Goal: Task Accomplishment & Management: Complete application form

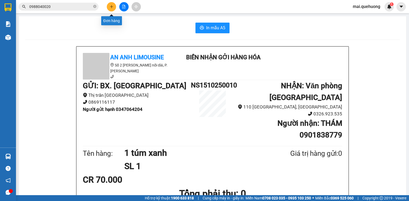
click at [116, 7] on button at bounding box center [111, 6] width 9 height 9
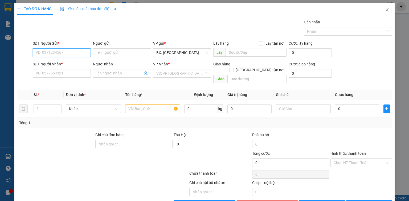
click at [45, 52] on input "SĐT Người Gửi *" at bounding box center [62, 52] width 58 height 9
type input "0396979079"
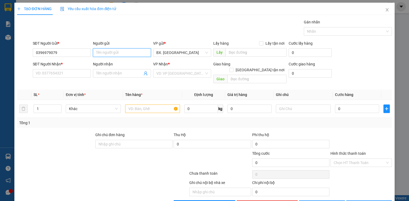
click at [122, 53] on input "Người gửi" at bounding box center [122, 52] width 58 height 9
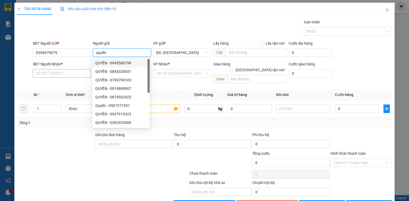
type input "quyền"
click at [51, 74] on input "SĐT Người Nhận *" at bounding box center [62, 73] width 58 height 9
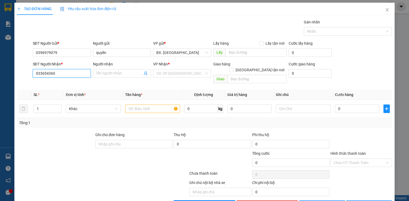
type input "0336543600"
click at [63, 73] on input "0336543600" at bounding box center [62, 73] width 58 height 9
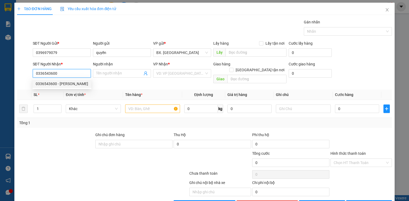
click at [49, 84] on div "0336543600 - [PERSON_NAME]" at bounding box center [62, 84] width 52 height 6
type input "[PERSON_NAME]"
type input "40.000"
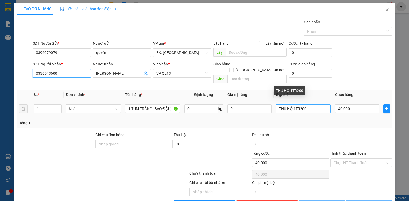
type input "0336543600"
click at [294, 105] on input "THU HỘ 1TR200" at bounding box center [303, 109] width 55 height 9
click at [309, 105] on input "THU HỘ 1TR200" at bounding box center [303, 109] width 55 height 9
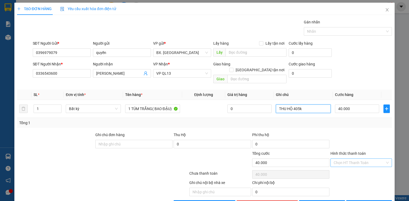
type input "THU HỘ 405k"
click at [339, 159] on input "Hình thức thanh toán" at bounding box center [359, 163] width 51 height 8
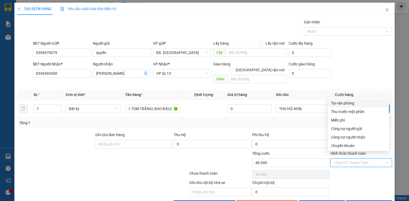
click at [351, 104] on div "Tại văn phòng" at bounding box center [358, 103] width 55 height 6
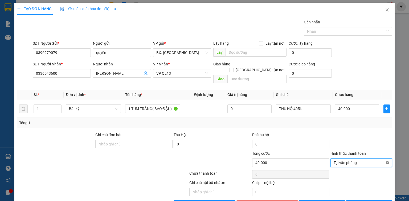
type input "40.000"
drag, startPoint x: 385, startPoint y: 157, endPoint x: 362, endPoint y: 193, distance: 42.0
click at [354, 201] on icon "printer" at bounding box center [353, 205] width 4 height 4
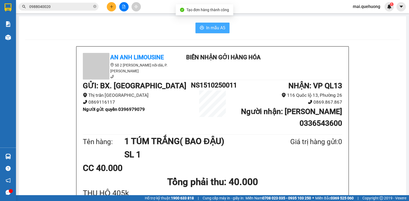
click at [214, 32] on button "In mẫu A5" at bounding box center [213, 28] width 34 height 11
click at [63, 6] on input "0988040020" at bounding box center [60, 7] width 63 height 6
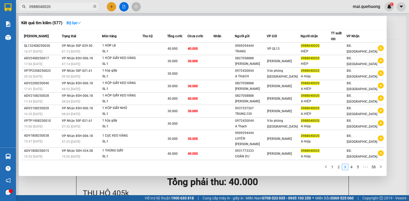
click at [63, 6] on input "0988040020" at bounding box center [60, 7] width 63 height 6
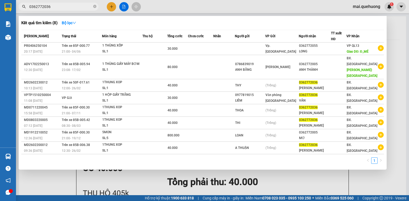
click at [35, 8] on input "0362772036" at bounding box center [60, 7] width 63 height 6
click at [42, 9] on input "0362772036" at bounding box center [60, 7] width 63 height 6
click at [65, 7] on input "0362772036" at bounding box center [60, 7] width 63 height 6
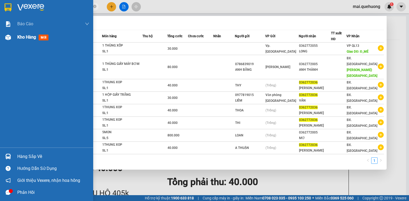
type input "0362772036"
click at [12, 39] on div at bounding box center [7, 37] width 9 height 9
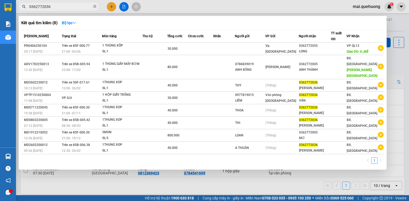
click at [394, 64] on div at bounding box center [204, 100] width 409 height 201
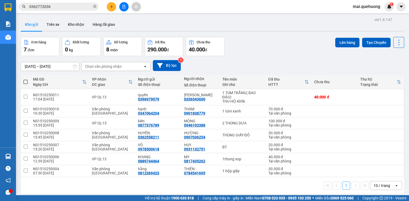
click at [121, 9] on button at bounding box center [123, 6] width 9 height 9
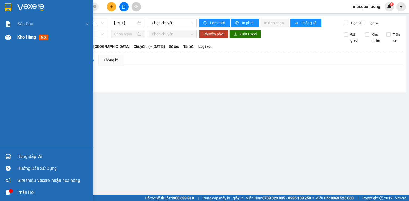
click at [7, 41] on div at bounding box center [7, 37] width 9 height 9
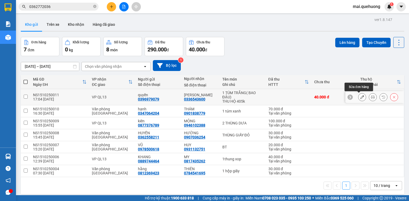
click at [361, 96] on icon at bounding box center [363, 97] width 4 height 4
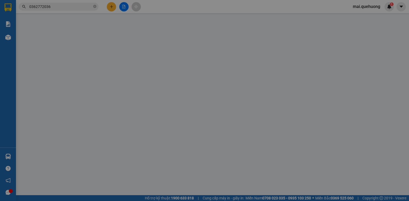
type input "0396979079"
type input "quyền"
type input "0336543600"
type input "[PERSON_NAME]"
type input "0"
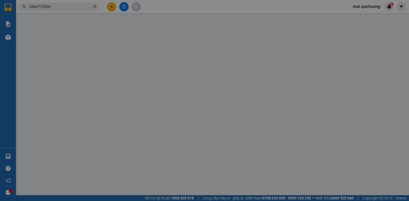
type input "40.000"
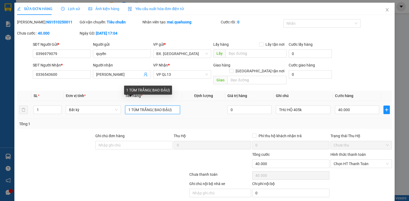
click at [151, 106] on input "1 TÚM TRẮNG( BAO ĐẬU)" at bounding box center [152, 110] width 55 height 9
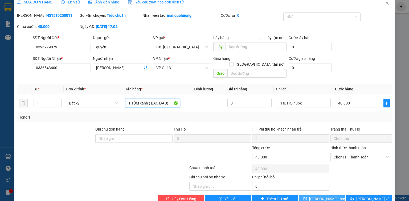
scroll to position [13, 0]
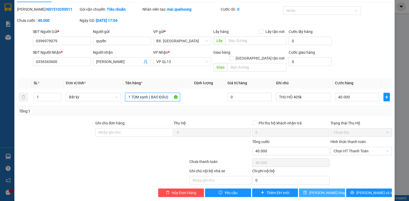
type input "1 TÚM xanh ( BAO ĐẬU)"
click at [329, 190] on span "[PERSON_NAME] thay đổi" at bounding box center [330, 193] width 43 height 6
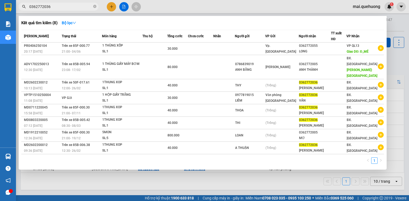
click at [67, 6] on input "0362772036" at bounding box center [60, 7] width 63 height 6
type input "0"
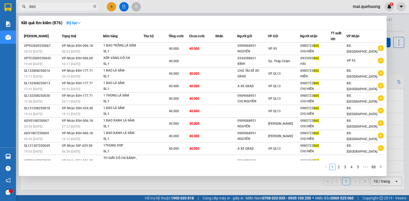
type input "860"
click at [110, 7] on div at bounding box center [204, 100] width 409 height 201
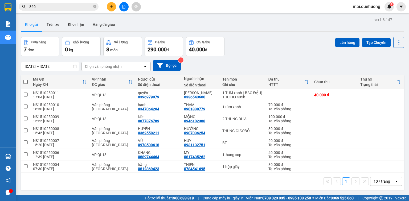
click at [112, 8] on icon "plus" at bounding box center [112, 7] width 4 height 4
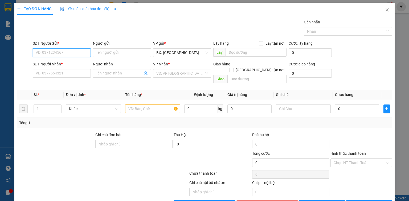
click at [67, 55] on input "SĐT Người Gửi *" at bounding box center [62, 52] width 58 height 9
type input "0"
click at [66, 63] on div "0979133113 - A TUẤN" at bounding box center [61, 63] width 51 height 6
type input "0979133113"
type input "A TUẤN"
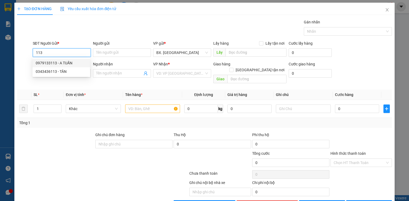
type input "0913113019"
type input "CHẢY"
type input "140.000"
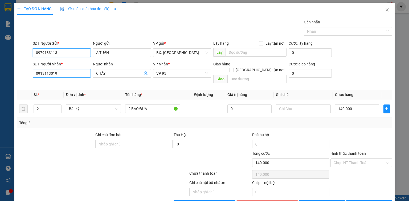
type input "0979133113"
click at [71, 72] on input "0913113019" at bounding box center [62, 73] width 58 height 9
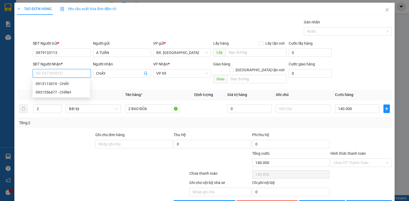
type input "0"
click at [66, 82] on div "0902804268 - [PERSON_NAME]" at bounding box center [62, 84] width 52 height 6
type input "0902804268"
type input "THANH"
type input "200.000"
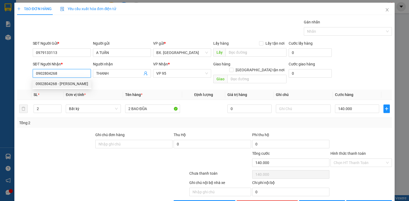
type input "200.000"
type input "0902804268"
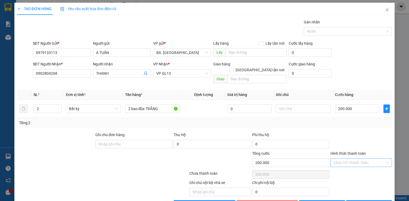
click at [359, 159] on input "Hình thức thanh toán" at bounding box center [359, 163] width 51 height 8
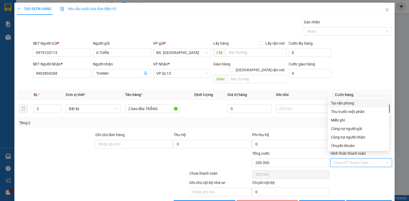
click at [366, 106] on div "Tại văn phòng" at bounding box center [358, 103] width 55 height 6
type input "0"
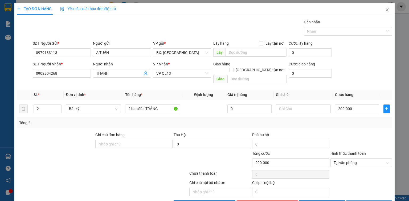
click at [361, 201] on button "[PERSON_NAME] và In" at bounding box center [369, 205] width 46 height 9
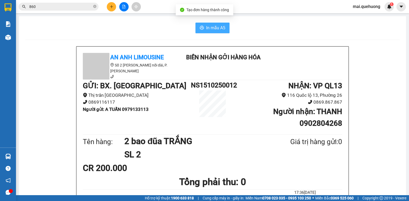
click at [212, 26] on span "In mẫu A5" at bounding box center [215, 28] width 19 height 7
click at [204, 30] on button "In mẫu A5" at bounding box center [213, 28] width 34 height 11
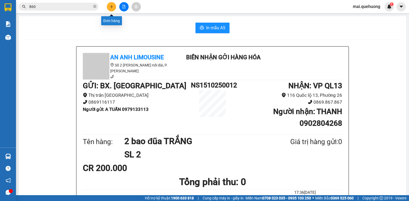
click at [114, 6] on button at bounding box center [111, 6] width 9 height 9
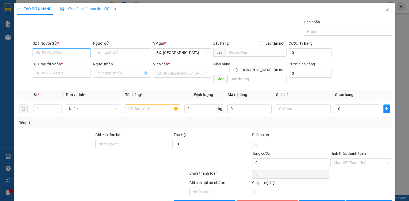
click at [71, 52] on input "SĐT Người Gửi *" at bounding box center [62, 52] width 58 height 9
type input "0935021277"
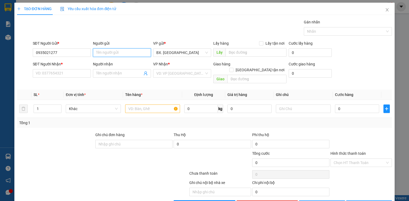
click at [131, 56] on input "Người gửi" at bounding box center [122, 52] width 58 height 9
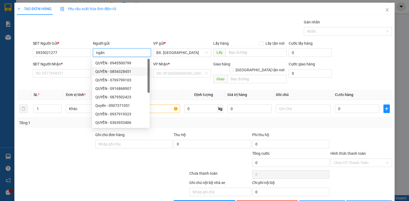
type input "ngân"
click at [48, 74] on input "SĐT Người Nhận *" at bounding box center [62, 73] width 58 height 9
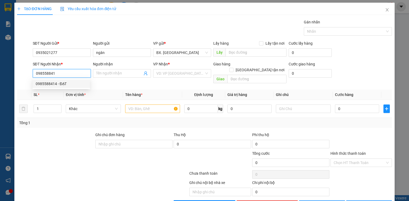
click at [58, 83] on div "0985588414 - ĐẠT" at bounding box center [61, 84] width 51 height 6
type input "0985588414"
type input "ĐẠT"
type input "0985588414"
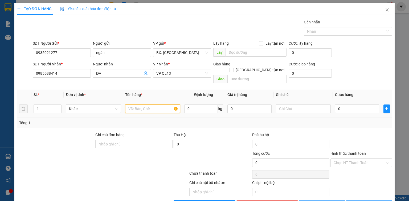
click at [153, 106] on input "text" at bounding box center [152, 109] width 55 height 9
type input "40.000"
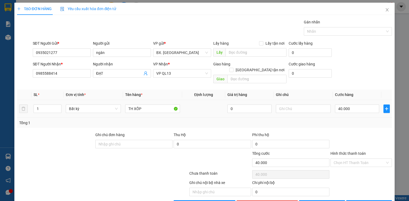
scroll to position [12, 0]
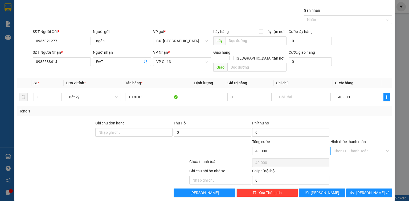
click at [365, 147] on input "Hình thức thanh toán" at bounding box center [359, 151] width 51 height 8
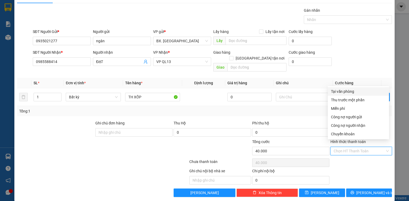
click at [355, 90] on div "Tại văn phòng" at bounding box center [358, 92] width 55 height 6
type input "0"
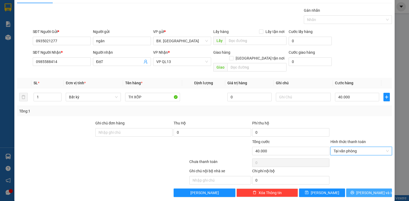
click at [370, 190] on span "[PERSON_NAME] và In" at bounding box center [375, 193] width 37 height 6
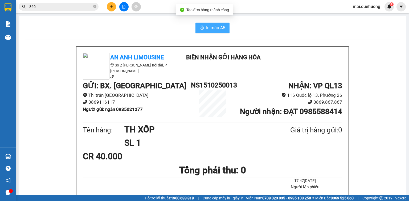
click at [198, 30] on button "In mẫu A5" at bounding box center [213, 28] width 34 height 11
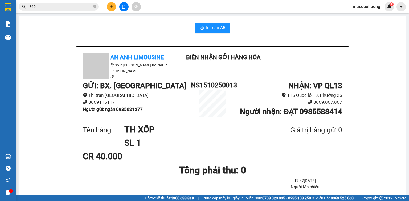
click at [115, 7] on button at bounding box center [111, 6] width 9 height 9
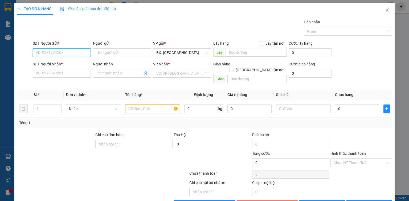
click at [64, 53] on input "SĐT Người Gửi *" at bounding box center [62, 52] width 58 height 9
click at [55, 63] on div "0394686279 - TƯ" at bounding box center [61, 63] width 51 height 6
type input "0394686279"
type input "TƯ"
type input "0343839176"
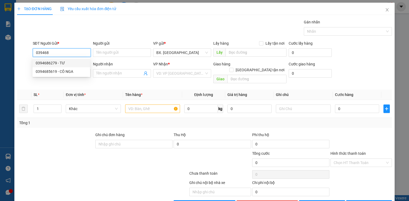
type input "danh"
type input "50.000"
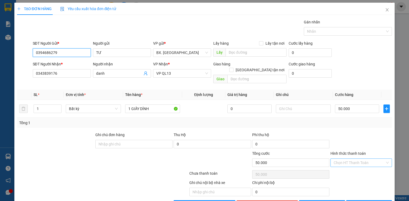
type input "0394686279"
drag, startPoint x: 345, startPoint y: 157, endPoint x: 338, endPoint y: 112, distance: 45.3
click at [345, 159] on input "Hình thức thanh toán" at bounding box center [359, 163] width 51 height 8
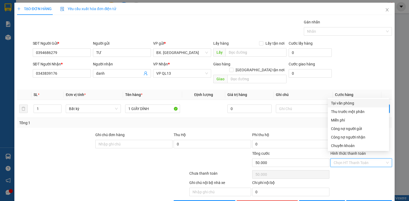
click at [345, 100] on div "Tại văn phòng" at bounding box center [358, 103] width 61 height 9
type input "0"
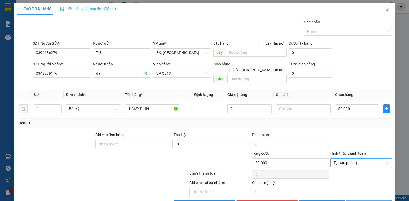
click at [366, 201] on span "[PERSON_NAME] và In" at bounding box center [375, 205] width 37 height 6
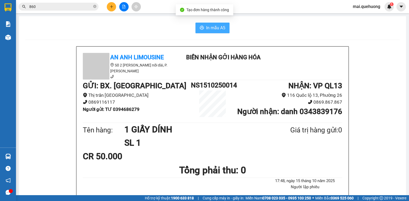
click at [200, 28] on icon "printer" at bounding box center [202, 28] width 4 height 4
click at [114, 7] on button at bounding box center [111, 6] width 9 height 9
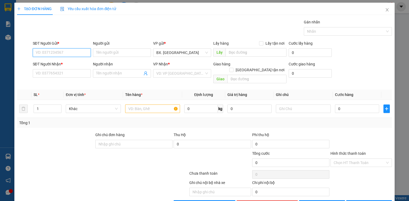
click at [72, 52] on input "SĐT Người Gửi *" at bounding box center [62, 52] width 58 height 9
click at [61, 62] on div "0979133113 - A TUẤN" at bounding box center [61, 63] width 51 height 6
type input "0979133113"
type input "A TUẤN"
type input "0902804268"
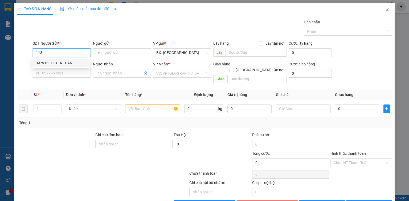
type input "THANH"
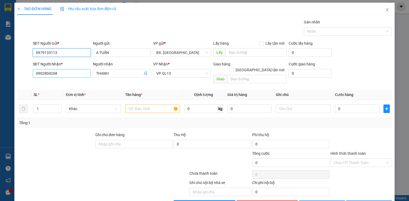
type input "0979133113"
click at [70, 71] on input "0902804268" at bounding box center [62, 73] width 58 height 9
type input "200.000"
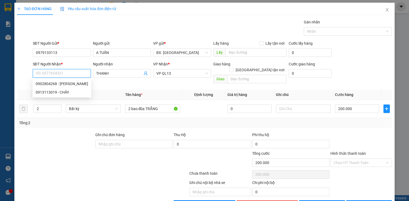
type input "0"
click at [76, 85] on div "0907138456 - NHIÊN" at bounding box center [61, 84] width 51 height 6
type input "0907138456"
type input "NHIÊN"
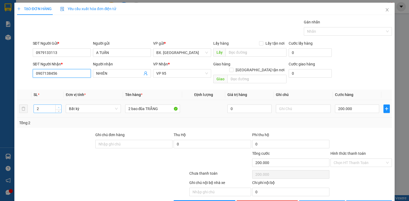
type input "0907138456"
click at [58, 107] on icon "up" at bounding box center [59, 108] width 2 height 2
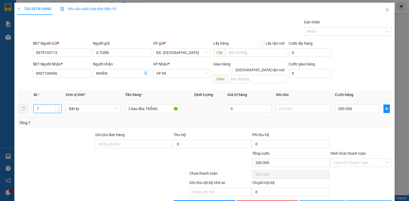
click at [58, 107] on icon "up" at bounding box center [59, 108] width 2 height 2
type input "10"
click at [58, 107] on icon "up" at bounding box center [59, 108] width 2 height 2
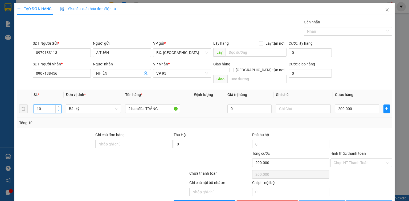
type input "560.000"
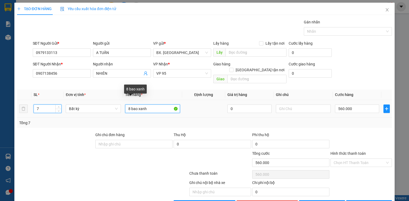
click at [128, 105] on input "8 bao xanh" at bounding box center [152, 109] width 55 height 9
type input "0"
click at [129, 105] on input "8 bao xanh" at bounding box center [152, 109] width 55 height 9
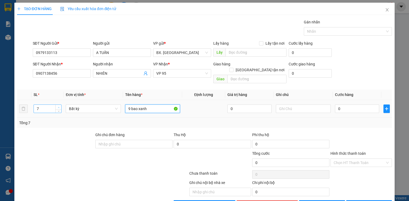
type input "9 bao xanh"
click at [57, 106] on span "up" at bounding box center [58, 107] width 3 height 3
type input "9"
click at [57, 106] on span "up" at bounding box center [58, 107] width 3 height 3
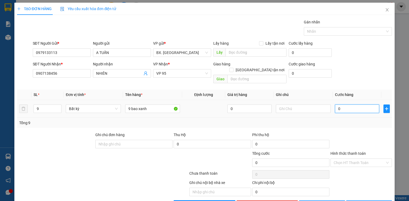
click at [343, 105] on input "0" at bounding box center [357, 109] width 44 height 9
click at [353, 159] on input "Hình thức thanh toán" at bounding box center [359, 163] width 51 height 8
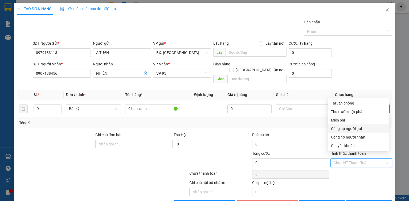
click at [304, 120] on div "Tổng: 9" at bounding box center [204, 123] width 375 height 10
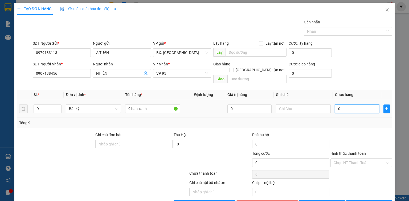
click at [346, 105] on input "0" at bounding box center [357, 109] width 44 height 9
type input "6"
type input "63"
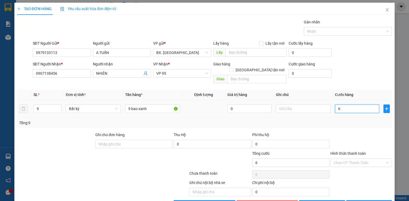
type input "63"
type input "630"
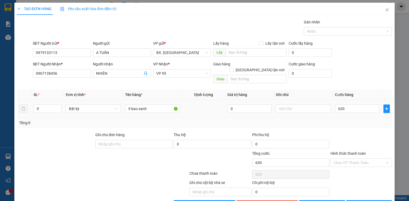
type input "630.000"
click at [347, 125] on div "Transit Pickup Surcharge Ids Transit Deliver Surcharge Ids Transit Deliver Surc…" at bounding box center [204, 114] width 375 height 190
drag, startPoint x: 350, startPoint y: 158, endPoint x: 351, endPoint y: 141, distance: 16.8
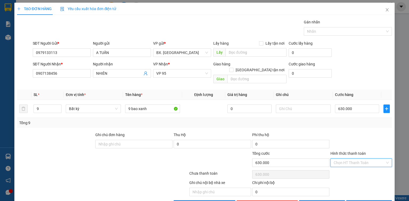
click at [350, 159] on input "Hình thức thanh toán" at bounding box center [359, 163] width 51 height 8
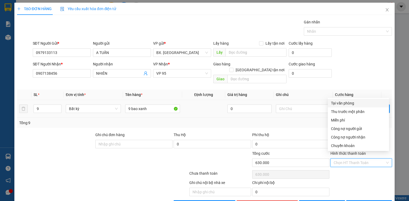
click at [342, 103] on div "Tại văn phòng" at bounding box center [358, 103] width 55 height 6
type input "0"
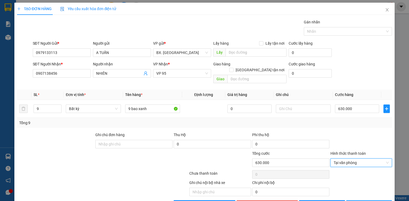
click at [362, 201] on span "[PERSON_NAME] và In" at bounding box center [375, 205] width 37 height 6
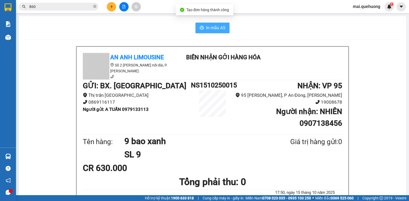
click at [208, 28] on span "In mẫu A5" at bounding box center [215, 28] width 19 height 7
click at [203, 31] on button "In mẫu A5" at bounding box center [213, 28] width 34 height 11
click at [103, 5] on div "860" at bounding box center [52, 7] width 104 height 8
click at [110, 5] on icon "plus" at bounding box center [112, 7] width 4 height 4
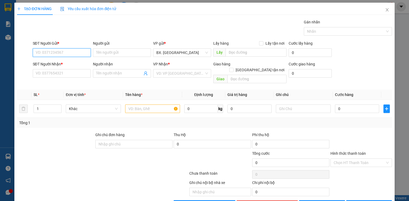
click at [78, 55] on input "SĐT Người Gửi *" at bounding box center [62, 52] width 58 height 9
type input "0"
click at [68, 76] on input "SĐT Người Nhận *" at bounding box center [62, 73] width 58 height 9
type input "8"
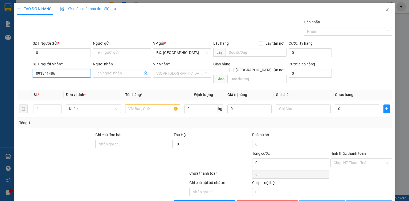
type input "0918414869"
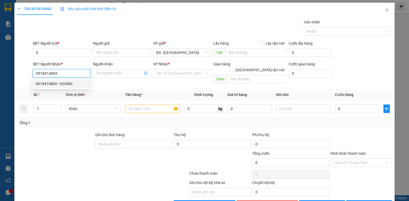
click at [62, 85] on div "0918414869 - HOÀNG" at bounding box center [61, 84] width 51 height 6
type input "HOÀNG"
type input "40.000"
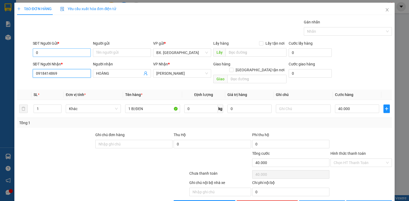
type input "0918414869"
click at [68, 50] on input "0" at bounding box center [62, 52] width 58 height 9
click at [61, 63] on div "null PHƯỢNG" at bounding box center [61, 63] width 51 height 6
click at [62, 56] on input "SĐT Người Gửi *" at bounding box center [62, 52] width 58 height 9
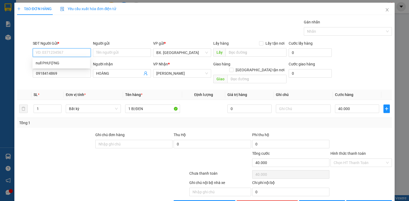
click at [63, 54] on input "SĐT Người Gửi *" at bounding box center [62, 52] width 58 height 9
click at [63, 61] on div "null PHƯỢNG" at bounding box center [61, 63] width 51 height 6
type input "null"
click at [63, 54] on input "null" at bounding box center [62, 52] width 58 height 9
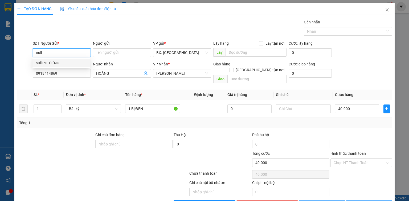
click at [63, 54] on input "null" at bounding box center [62, 52] width 58 height 9
click at [60, 61] on div "null PHƯỢNG" at bounding box center [61, 63] width 51 height 6
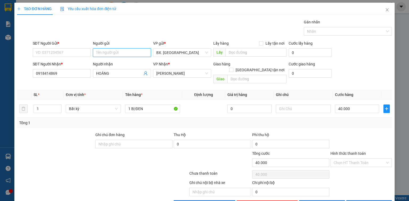
click at [104, 56] on input "Người gửi" at bounding box center [122, 52] width 58 height 9
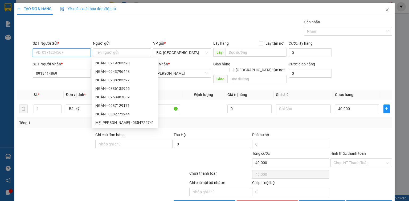
click at [59, 52] on input "SĐT Người Gửi *" at bounding box center [62, 52] width 58 height 9
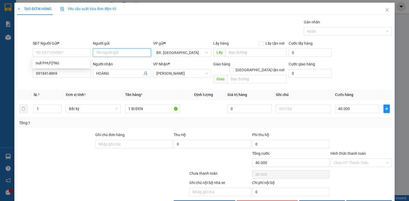
click at [100, 54] on input "Người gửi" at bounding box center [122, 52] width 58 height 9
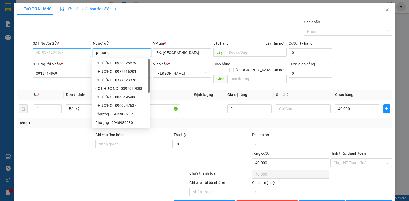
type input "phượng"
click at [62, 55] on input "SĐT Người Gửi *" at bounding box center [62, 52] width 58 height 9
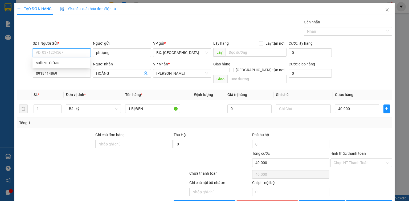
click at [71, 52] on input "SĐT Người Gửi *" at bounding box center [62, 52] width 58 height 9
click at [60, 132] on div at bounding box center [56, 141] width 78 height 19
click at [68, 53] on input "SĐT Người Gửi *" at bounding box center [62, 52] width 58 height 9
click at [69, 132] on div at bounding box center [56, 141] width 78 height 19
click at [66, 52] on input "SĐT Người Gửi *" at bounding box center [62, 52] width 58 height 9
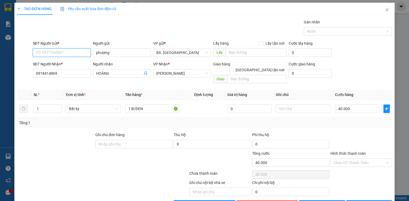
click at [66, 52] on input "SĐT Người Gửi *" at bounding box center [62, 52] width 58 height 9
type input "0"
click at [65, 63] on div "0902564524 - [PERSON_NAME]" at bounding box center [62, 63] width 52 height 6
type input "0902564524"
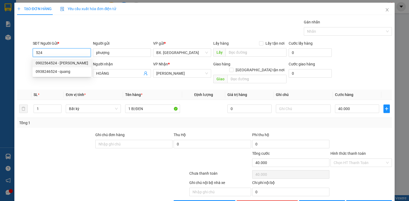
type input "TRINH"
type input "100.000"
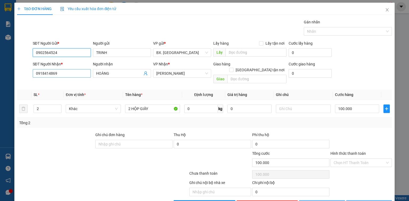
type input "0902564524"
click at [82, 74] on input "0918414869" at bounding box center [62, 73] width 58 height 9
type input "0"
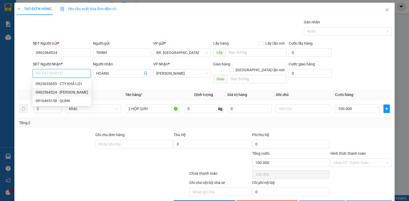
drag, startPoint x: 63, startPoint y: 96, endPoint x: 62, endPoint y: 90, distance: 7.1
click at [62, 95] on div "0902564524 - [PERSON_NAME]" at bounding box center [62, 93] width 52 height 6
type input "0902564524"
type input "TRINH"
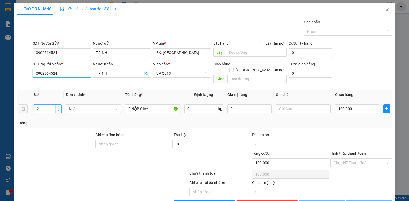
type input "0902564524"
type input "1"
click at [58, 110] on icon "down" at bounding box center [59, 111] width 2 height 2
type input "40.000"
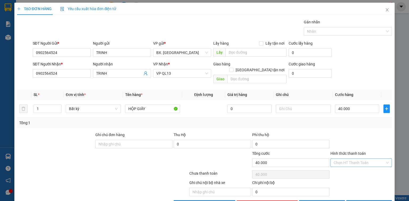
click at [349, 159] on input "Hình thức thanh toán" at bounding box center [359, 163] width 51 height 8
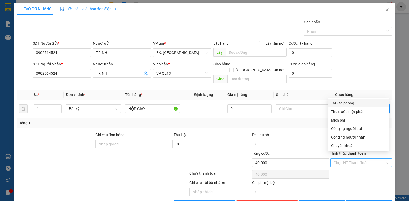
click at [348, 78] on div "SĐT Người Nhận * 0902564524 Người nhận TRINH VP Nhận * VP QL13 Giao hàng Giao t…" at bounding box center [213, 73] width 362 height 25
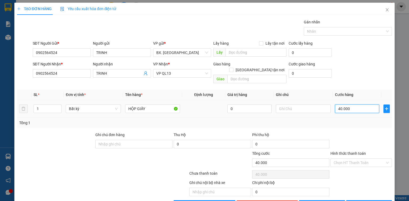
click at [357, 105] on input "40.000" at bounding box center [357, 109] width 44 height 9
type input "3"
type input "30"
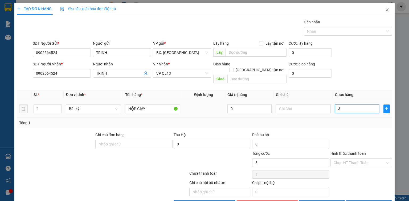
type input "30"
type input "30.000"
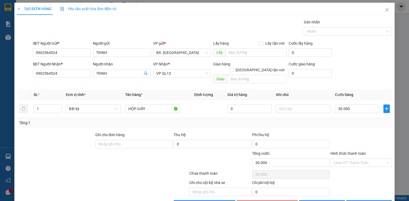
drag, startPoint x: 337, startPoint y: 127, endPoint x: 342, endPoint y: 134, distance: 9.4
click at [337, 132] on div at bounding box center [361, 141] width 63 height 19
drag, startPoint x: 341, startPoint y: 154, endPoint x: 341, endPoint y: 145, distance: 9.3
click at [341, 159] on input "Hình thức thanh toán" at bounding box center [359, 163] width 51 height 8
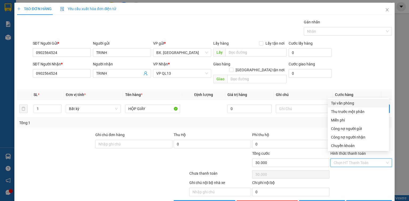
click at [350, 103] on div "Tại văn phòng" at bounding box center [358, 103] width 55 height 6
type input "0"
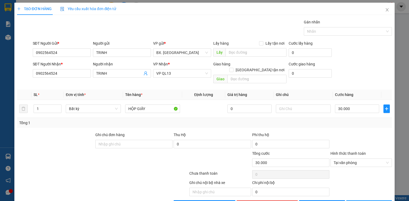
click at [376, 201] on span "[PERSON_NAME] và In" at bounding box center [375, 205] width 37 height 6
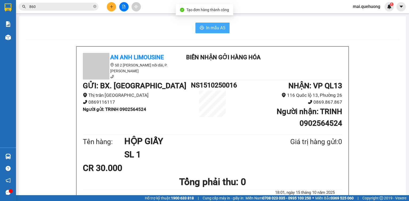
click at [213, 27] on span "In mẫu A5" at bounding box center [215, 28] width 19 height 7
click at [206, 27] on span "In mẫu A5" at bounding box center [215, 28] width 19 height 7
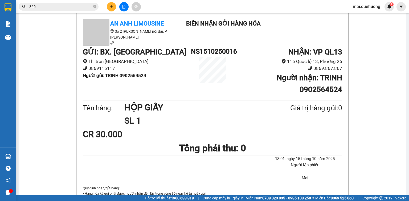
scroll to position [85, 0]
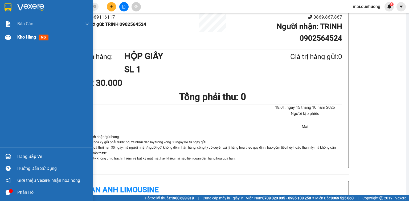
click at [9, 37] on img at bounding box center [8, 38] width 6 height 6
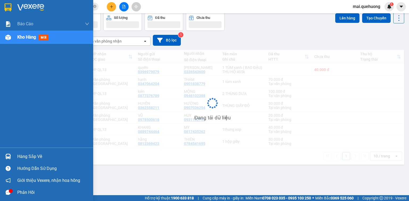
scroll to position [25, 0]
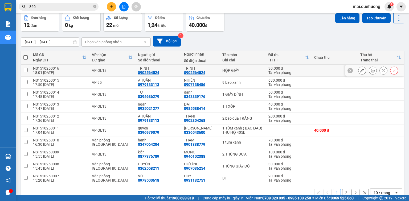
click at [361, 70] on button at bounding box center [362, 70] width 7 height 9
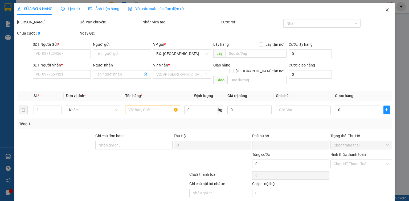
click at [386, 10] on icon "close" at bounding box center [387, 9] width 3 height 3
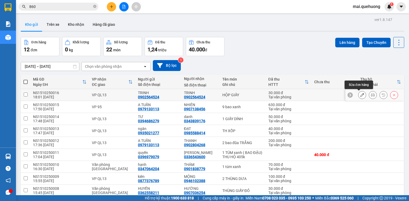
click at [362, 96] on button at bounding box center [362, 95] width 7 height 9
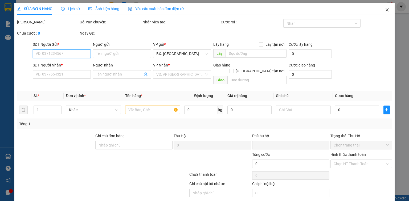
type input "0902564524"
type input "TRINH"
type input "0902564524"
type input "TRINH"
type input "0"
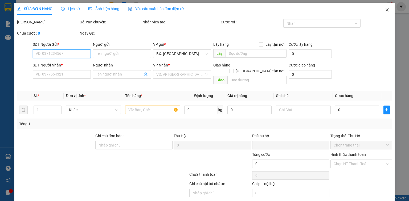
type input "30.000"
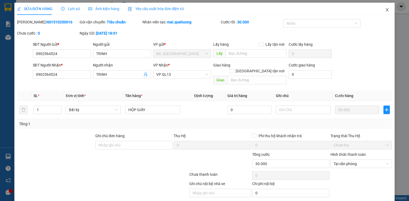
click at [381, 9] on span "Close" at bounding box center [387, 10] width 15 height 15
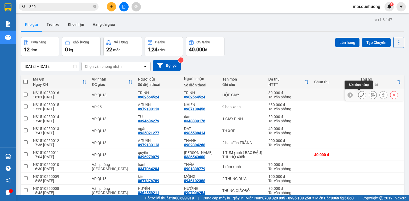
click at [361, 94] on icon at bounding box center [363, 95] width 4 height 4
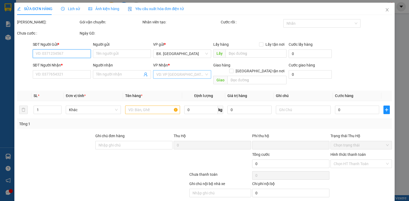
type input "0902564524"
type input "TRINH"
type input "0902564524"
type input "TRINH"
type input "0"
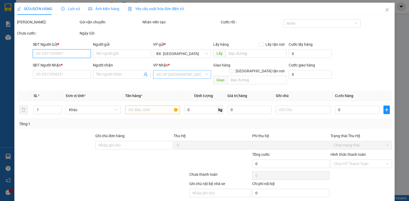
type input "30.000"
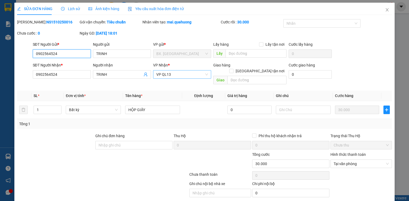
click at [175, 75] on span "VP QL13" at bounding box center [182, 75] width 52 height 8
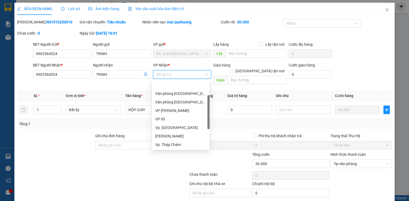
scroll to position [17, 0]
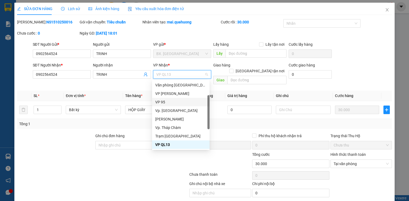
click at [172, 104] on div "VP 95" at bounding box center [180, 102] width 51 height 6
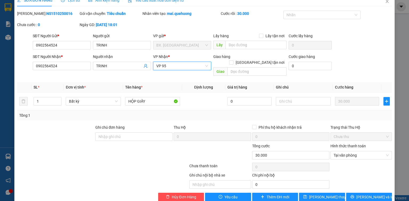
scroll to position [13, 0]
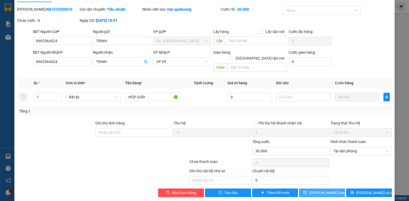
click at [316, 190] on span "[PERSON_NAME] thay đổi" at bounding box center [330, 193] width 43 height 6
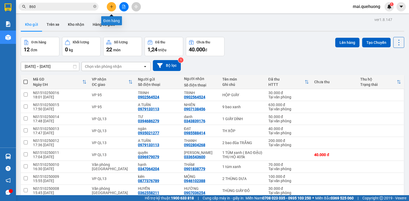
click at [109, 7] on button at bounding box center [111, 6] width 9 height 9
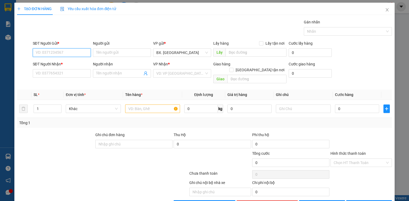
click at [77, 55] on input "SĐT Người Gửi *" at bounding box center [62, 52] width 58 height 9
type input "0352165615"
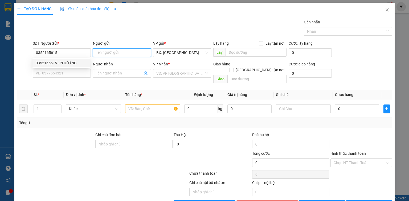
click at [100, 53] on input "Người gửi" at bounding box center [122, 52] width 58 height 9
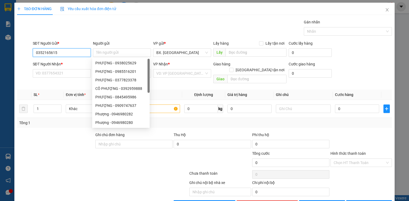
click at [69, 49] on input "0352165615" at bounding box center [62, 52] width 58 height 9
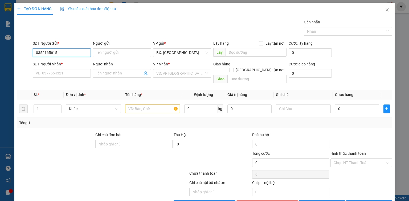
click at [64, 54] on input "0352165615" at bounding box center [62, 52] width 58 height 9
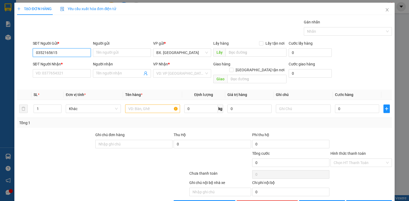
click at [71, 54] on input "0352165615" at bounding box center [62, 52] width 58 height 9
click at [105, 54] on input "Người gửi" at bounding box center [122, 52] width 58 height 9
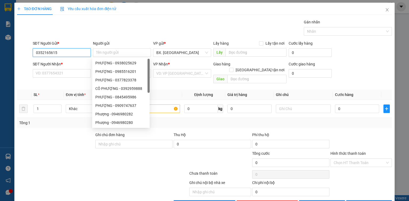
click at [72, 51] on input "0352165615" at bounding box center [62, 52] width 58 height 9
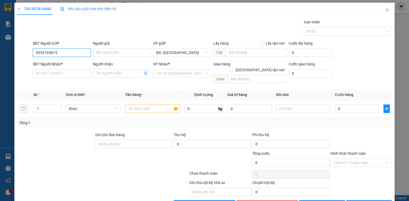
click at [72, 51] on input "0352165615" at bounding box center [62, 52] width 58 height 9
click at [114, 51] on input "Người gửi" at bounding box center [122, 52] width 58 height 9
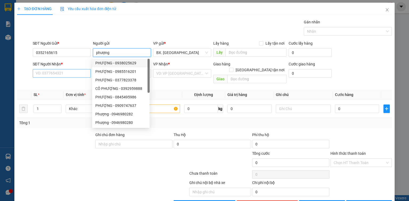
type input "phượng"
click at [52, 72] on input "SĐT Người Nhận *" at bounding box center [62, 73] width 58 height 9
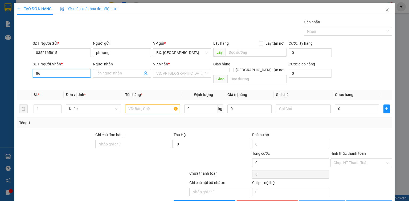
type input "8"
type input "0918414869"
click at [131, 72] on input "Người nhận" at bounding box center [119, 74] width 46 height 6
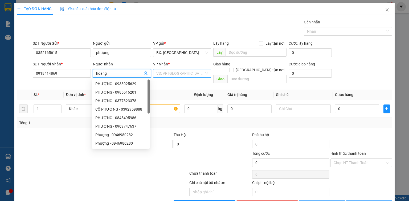
type input "hoàng"
click at [175, 74] on input "search" at bounding box center [180, 74] width 48 height 8
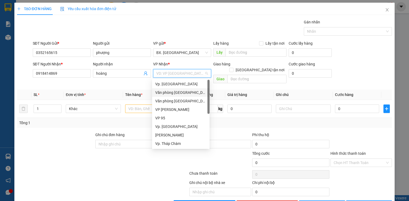
click at [188, 94] on div "Văn phòng [GEOGRAPHIC_DATA]" at bounding box center [180, 93] width 51 height 6
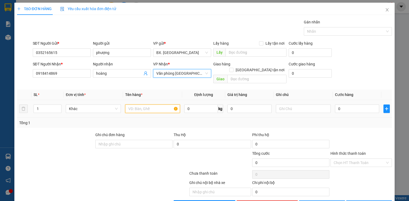
click at [135, 105] on input "text" at bounding box center [152, 109] width 55 height 9
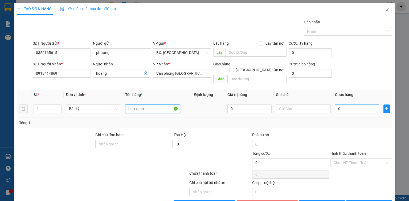
type input "bao xanh"
click at [355, 105] on input "0" at bounding box center [357, 109] width 44 height 9
type input "7"
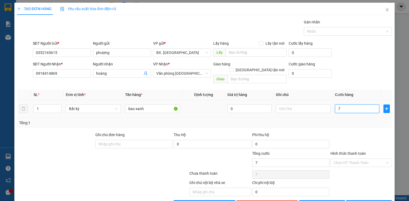
type input "70"
type input "70.000"
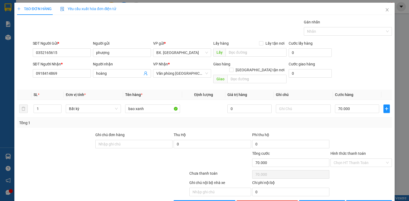
click at [365, 122] on div "Tổng: 1" at bounding box center [204, 123] width 375 height 10
drag, startPoint x: 343, startPoint y: 160, endPoint x: 351, endPoint y: 125, distance: 35.8
click at [343, 160] on input "Hình thức thanh toán" at bounding box center [359, 163] width 51 height 8
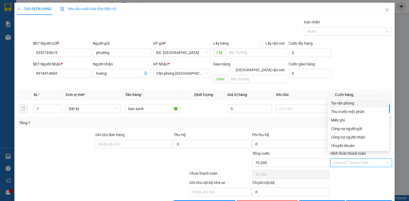
click at [355, 102] on div "Tại văn phòng" at bounding box center [358, 103] width 55 height 6
type input "0"
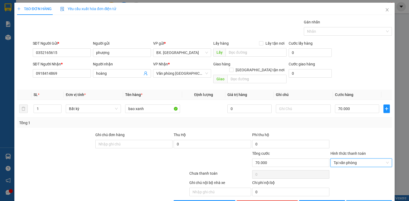
click at [365, 201] on span "[PERSON_NAME] và In" at bounding box center [375, 205] width 37 height 6
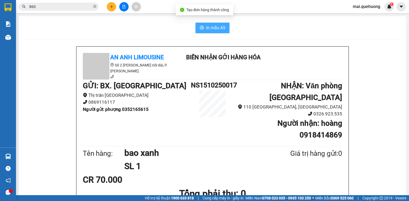
click at [209, 30] on span "In mẫu A5" at bounding box center [215, 28] width 19 height 7
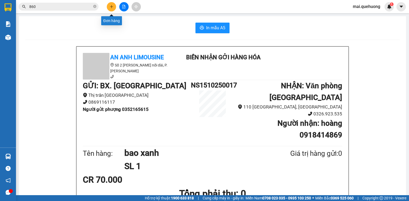
click at [110, 6] on icon "plus" at bounding box center [112, 7] width 4 height 4
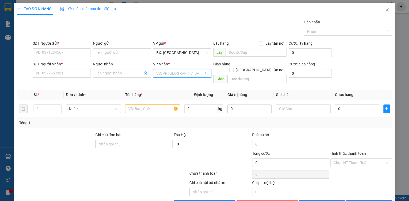
click at [167, 72] on input "search" at bounding box center [180, 74] width 48 height 8
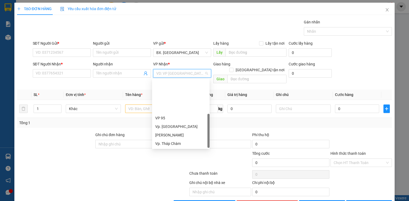
scroll to position [43, 0]
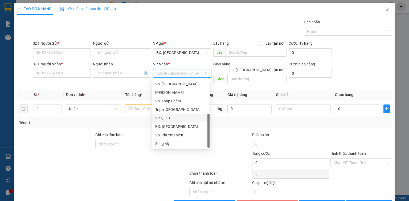
click at [165, 116] on div "VP QL13" at bounding box center [180, 118] width 51 height 6
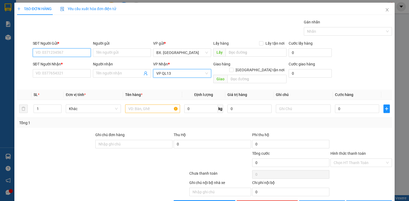
click at [56, 51] on input "SĐT Người Gửi *" at bounding box center [62, 52] width 58 height 9
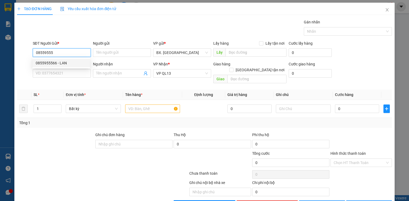
click at [58, 63] on div "0855955566 - LAN" at bounding box center [61, 63] width 51 height 6
type input "0855955566"
type input "LAN"
type input "30.000"
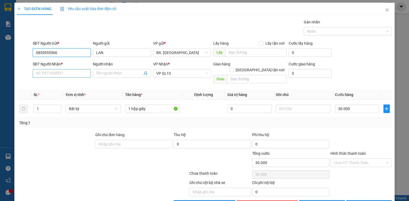
type input "0855955566"
click at [59, 75] on input "SĐT Người Nhận *" at bounding box center [62, 73] width 58 height 9
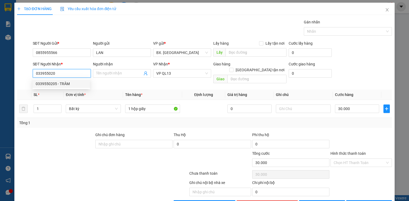
click at [57, 85] on div "0339550205 - TRÂM" at bounding box center [61, 84] width 51 height 6
type input "0339550205"
type input "TRÂM"
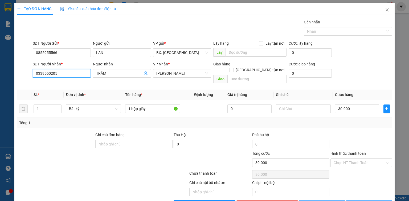
type input "50.000"
click at [178, 76] on span "[PERSON_NAME]" at bounding box center [182, 74] width 52 height 8
type input "0339550205"
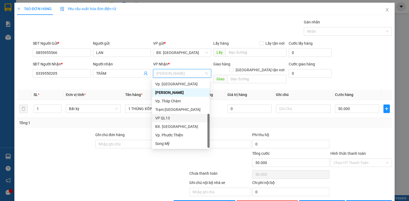
click at [170, 119] on div "VP QL13" at bounding box center [180, 118] width 51 height 6
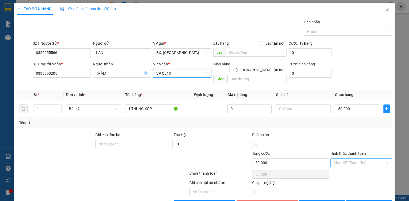
click at [345, 159] on input "Hình thức thanh toán" at bounding box center [359, 163] width 51 height 8
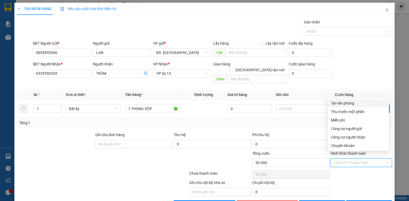
drag, startPoint x: 350, startPoint y: 102, endPoint x: 352, endPoint y: 143, distance: 40.6
click at [350, 103] on div "Tại văn phòng" at bounding box center [358, 103] width 55 height 6
type input "0"
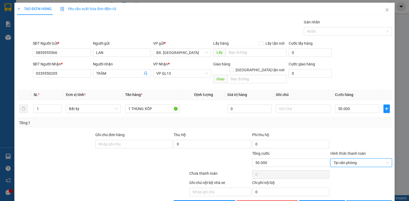
click at [355, 201] on button "[PERSON_NAME] và In" at bounding box center [369, 205] width 46 height 9
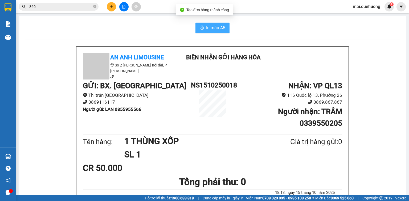
click at [212, 32] on button "In mẫu A5" at bounding box center [213, 28] width 34 height 11
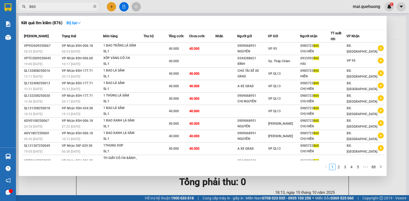
click at [62, 6] on input "860" at bounding box center [60, 7] width 63 height 6
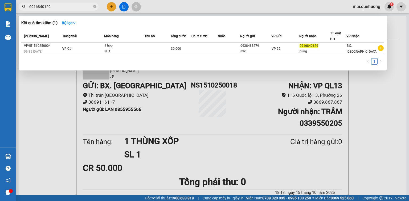
type input "0916840129"
click at [110, 10] on div at bounding box center [204, 100] width 409 height 201
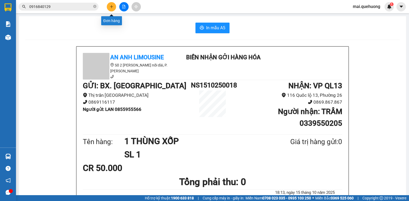
click at [109, 9] on button at bounding box center [111, 6] width 9 height 9
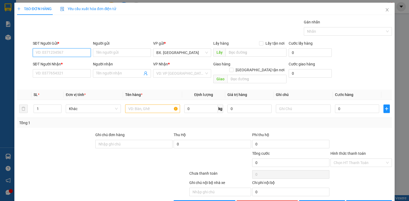
click at [62, 55] on input "SĐT Người Gửi *" at bounding box center [62, 52] width 58 height 9
type input "0949730418"
click at [58, 61] on div "0949730418 - na" at bounding box center [61, 63] width 51 height 6
type input "na"
type input "0812405481"
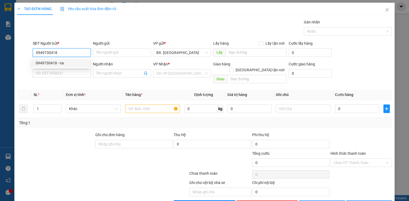
type input "HOÀNG"
type input "0949730418"
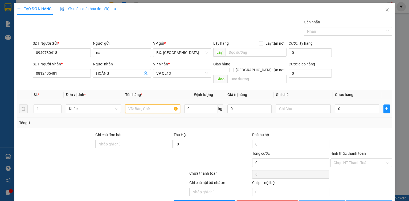
click at [145, 105] on input "text" at bounding box center [152, 109] width 55 height 9
type input "thun"
type input "50.000"
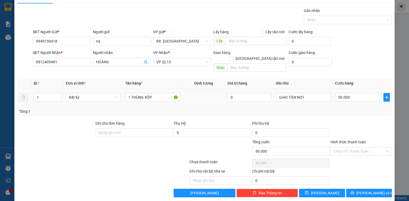
scroll to position [12, 0]
click at [355, 95] on input "50.000" at bounding box center [357, 97] width 44 height 9
type input "7"
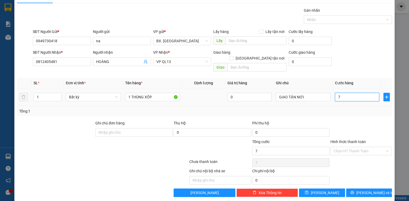
type input "70"
type input "70.000"
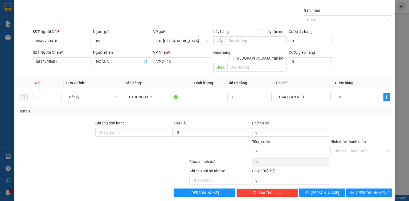
type input "70.000"
click at [353, 110] on div "Tổng: 1" at bounding box center [204, 111] width 375 height 10
click at [352, 147] on input "Hình thức thanh toán" at bounding box center [359, 151] width 51 height 8
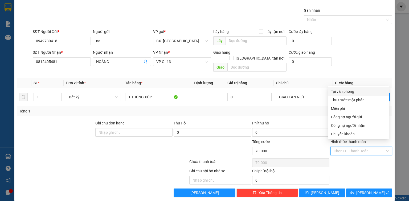
click at [352, 92] on div "Tại văn phòng" at bounding box center [358, 92] width 55 height 6
type input "0"
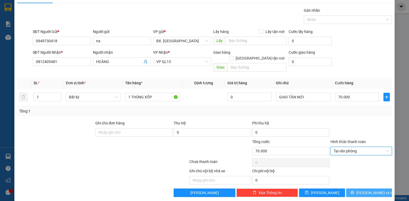
click at [372, 190] on span "[PERSON_NAME] và In" at bounding box center [375, 193] width 37 height 6
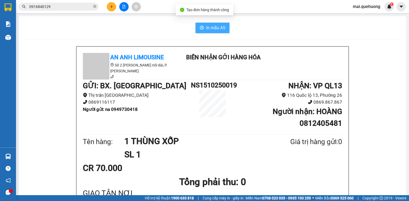
click at [211, 30] on span "In mẫu A5" at bounding box center [215, 28] width 19 height 7
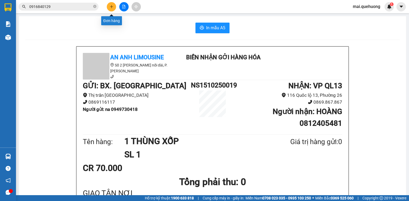
click at [110, 7] on icon "plus" at bounding box center [112, 7] width 4 height 4
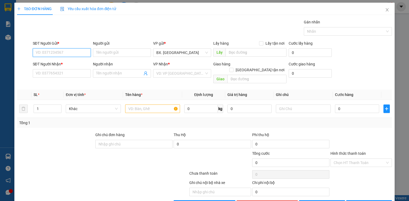
click at [46, 54] on input "SĐT Người Gửi *" at bounding box center [62, 52] width 58 height 9
type input "0977399724"
click at [60, 63] on div "0977399724 - MẸ [PERSON_NAME]" at bounding box center [65, 63] width 59 height 6
type input "MẸ [PERSON_NAME]"
type input "0966897997"
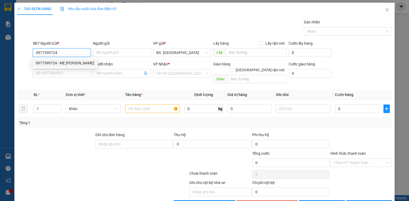
type input "ngọc"
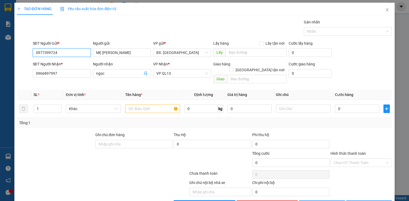
type input "50.000"
type input "0977399724"
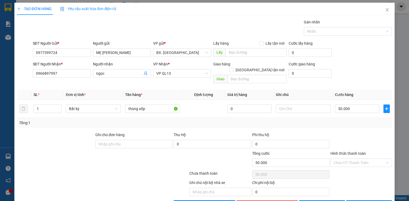
drag, startPoint x: 359, startPoint y: 157, endPoint x: 357, endPoint y: 151, distance: 5.8
click at [358, 159] on input "Hình thức thanh toán" at bounding box center [359, 163] width 51 height 8
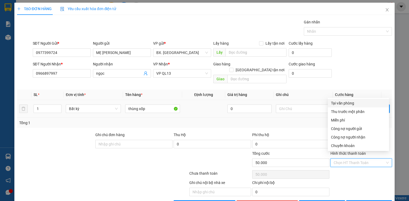
click at [351, 100] on div "Tại văn phòng" at bounding box center [358, 103] width 55 height 6
type input "0"
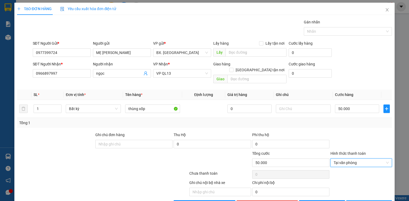
click at [373, 201] on span "[PERSON_NAME] và In" at bounding box center [375, 205] width 37 height 6
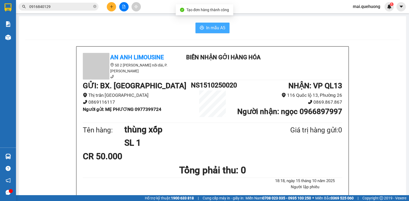
click at [216, 26] on span "In mẫu A5" at bounding box center [215, 28] width 19 height 7
click at [112, 9] on button at bounding box center [111, 6] width 9 height 9
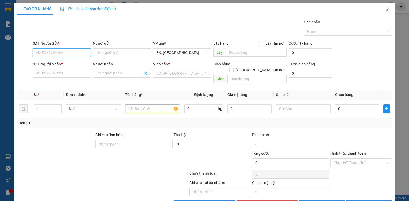
click at [73, 52] on input "SĐT Người Gửi *" at bounding box center [62, 52] width 58 height 9
type input "0942210529"
click at [79, 62] on div "0942210529 - A CHÂU" at bounding box center [61, 63] width 51 height 6
type input "A CHÂU"
type input "0904767739"
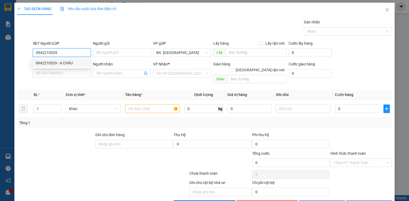
type input "A Huy"
type input "60.000"
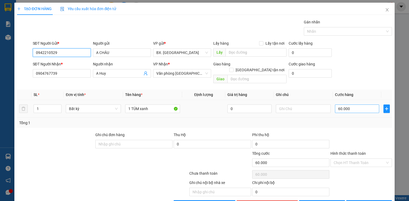
type input "0942210529"
click at [353, 105] on input "60.000" at bounding box center [357, 109] width 44 height 9
type input "4"
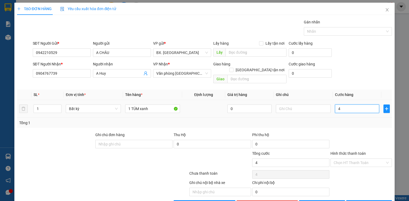
type input "40"
type input "40.000"
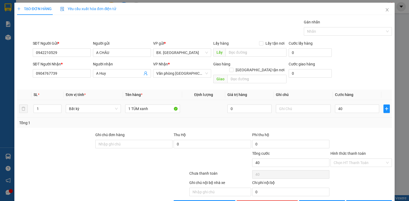
type input "40.000"
click at [353, 120] on div "Tổng: 1" at bounding box center [204, 123] width 371 height 6
drag, startPoint x: 358, startPoint y: 158, endPoint x: 356, endPoint y: 152, distance: 6.2
click at [357, 159] on input "Hình thức thanh toán" at bounding box center [359, 163] width 51 height 8
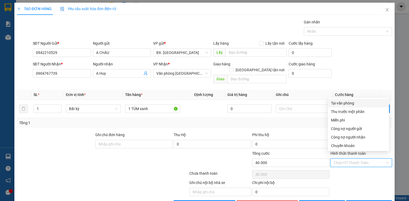
click at [349, 103] on div "Tại văn phòng" at bounding box center [358, 103] width 55 height 6
type input "0"
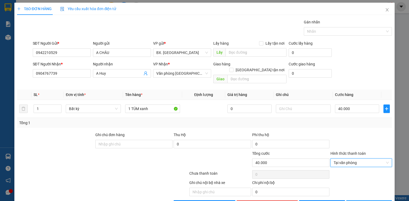
drag, startPoint x: 370, startPoint y: 198, endPoint x: 342, endPoint y: 180, distance: 33.3
click at [370, 201] on span "[PERSON_NAME] và In" at bounding box center [375, 205] width 37 height 6
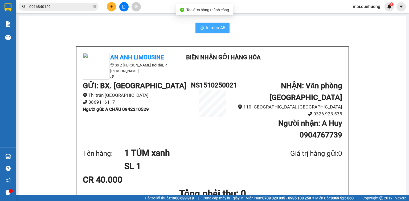
click at [214, 28] on span "In mẫu A5" at bounding box center [215, 28] width 19 height 7
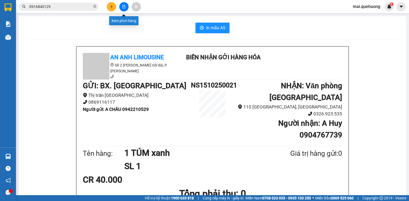
click at [123, 7] on icon "file-add" at bounding box center [124, 7] width 4 height 4
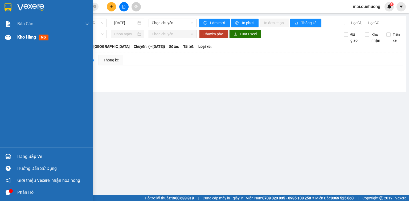
click at [18, 39] on span "Kho hàng" at bounding box center [26, 37] width 19 height 5
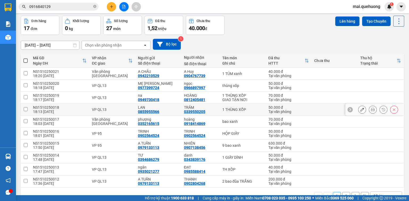
scroll to position [34, 0]
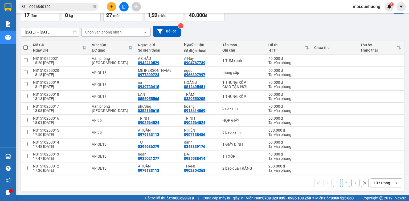
click at [384, 182] on div "10 / trang" at bounding box center [382, 183] width 17 height 5
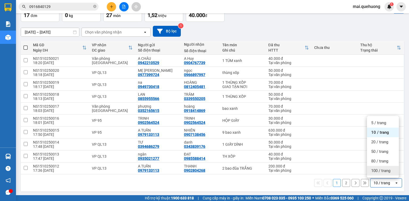
click at [383, 171] on span "100 / trang" at bounding box center [380, 170] width 19 height 5
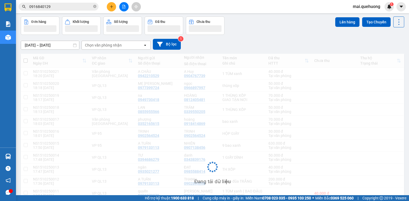
scroll to position [13, 0]
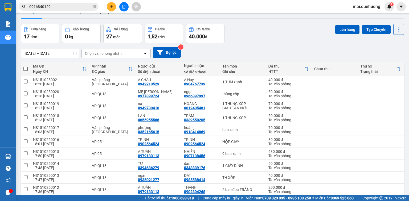
click at [22, 71] on th at bounding box center [26, 69] width 10 height 14
click at [25, 70] on span at bounding box center [25, 69] width 4 height 4
click at [26, 66] on input "checkbox" at bounding box center [26, 66] width 0 height 0
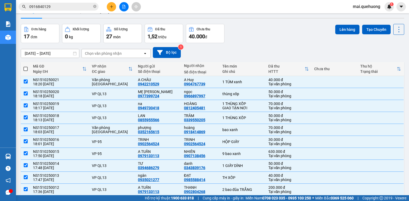
checkbox input "true"
click at [342, 32] on button "Lên hàng" at bounding box center [347, 30] width 24 height 10
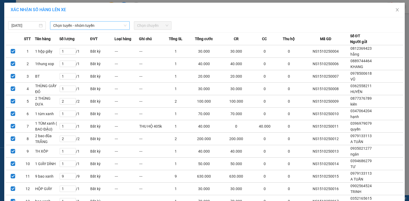
click at [77, 25] on span "Chọn tuyến - nhóm tuyến" at bounding box center [89, 26] width 73 height 8
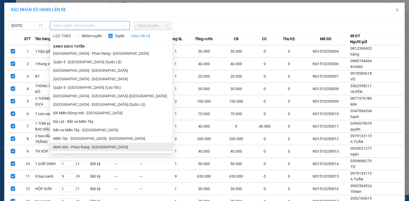
click at [84, 145] on li "Ninh Sơn - Phan Rang - [GEOGRAPHIC_DATA]" at bounding box center [111, 147] width 123 height 9
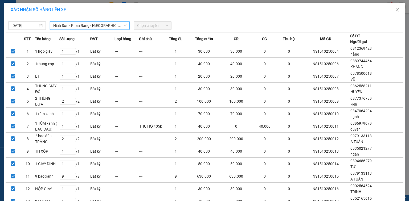
click at [148, 26] on span "Chọn chuyến" at bounding box center [152, 26] width 31 height 8
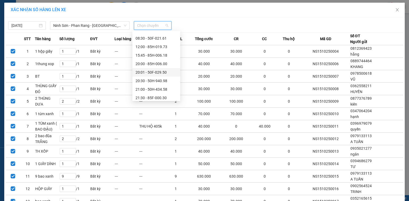
scroll to position [51, 0]
click at [155, 96] on div "23:00 - 85F-001.60" at bounding box center [157, 96] width 42 height 6
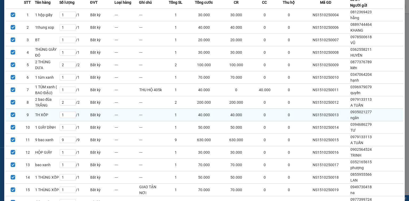
scroll to position [95, 0]
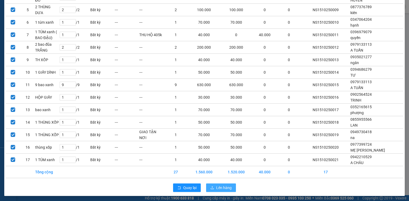
click at [216, 185] on span "Lên hàng" at bounding box center [223, 188] width 15 height 6
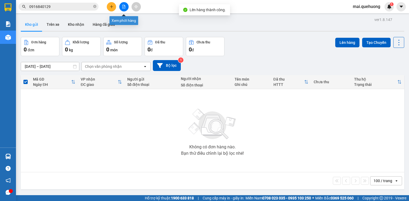
click at [125, 7] on icon "file-add" at bounding box center [124, 7] width 4 height 4
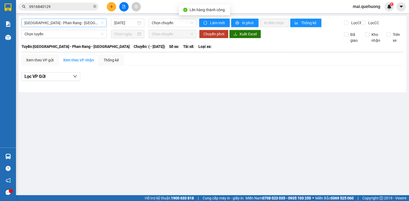
click at [85, 22] on span "[GEOGRAPHIC_DATA] - Phan Rang - [GEOGRAPHIC_DATA]" at bounding box center [64, 23] width 79 height 8
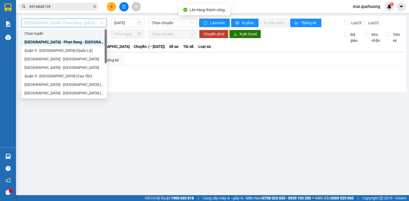
scroll to position [43, 0]
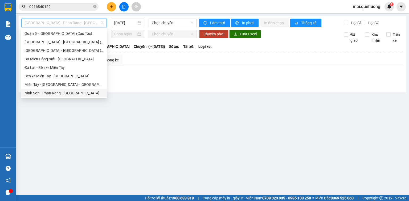
click at [72, 94] on div "Ninh Sơn - Phan Rang - [GEOGRAPHIC_DATA]" at bounding box center [64, 93] width 79 height 6
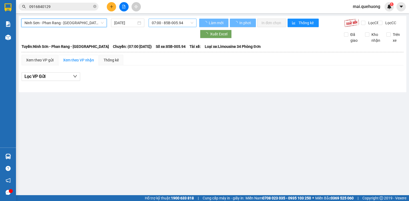
click at [171, 24] on span "07:00 - 85B-005.94" at bounding box center [173, 23] width 42 height 8
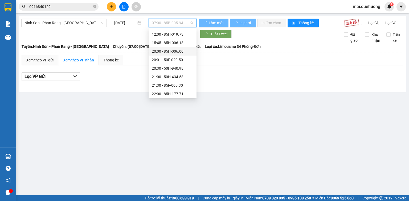
scroll to position [51, 0]
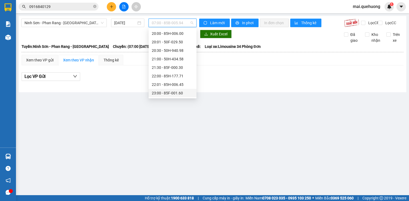
click at [174, 94] on div "23:00 - 85F-001.60" at bounding box center [173, 93] width 42 height 6
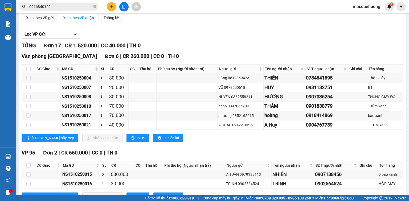
scroll to position [43, 0]
click at [137, 141] on span "In DS" at bounding box center [141, 138] width 9 height 6
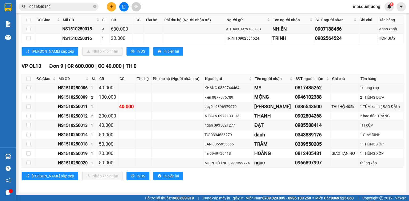
scroll to position [148, 0]
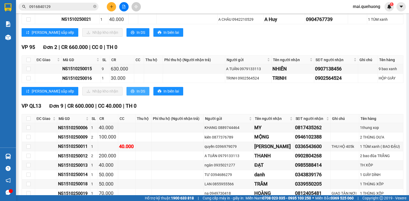
click at [137, 94] on span "In DS" at bounding box center [141, 91] width 9 height 6
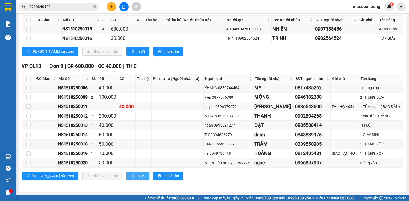
click at [127, 176] on button "In DS" at bounding box center [138, 176] width 23 height 9
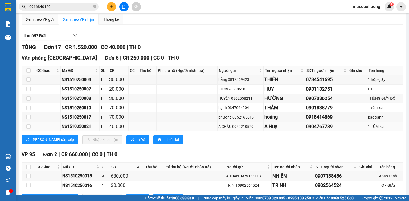
scroll to position [0, 0]
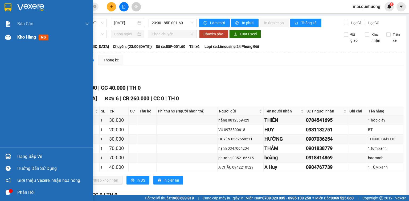
click at [26, 38] on span "Kho hàng" at bounding box center [26, 37] width 19 height 5
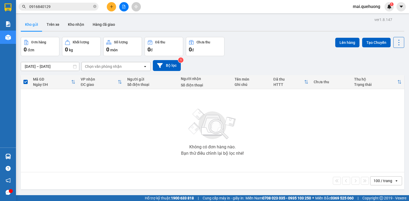
click at [111, 7] on icon "plus" at bounding box center [112, 7] width 4 height 4
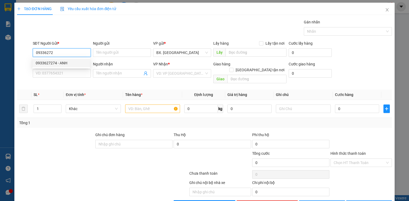
click at [54, 65] on div "0933627274 - ANH" at bounding box center [61, 63] width 51 height 6
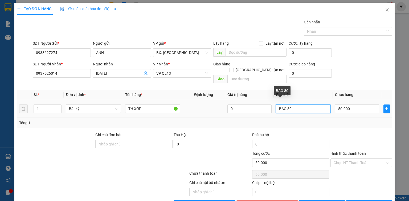
click at [294, 105] on input "BAO 80" at bounding box center [303, 109] width 55 height 9
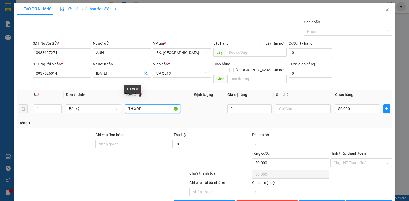
click at [144, 105] on input "TH XỐP" at bounding box center [152, 109] width 55 height 9
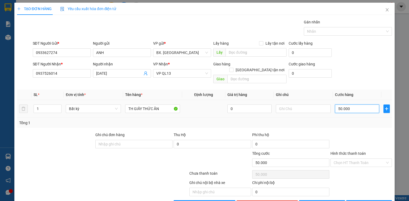
click at [365, 105] on input "50.000" at bounding box center [357, 109] width 44 height 9
click at [357, 118] on div "Tổng: 1" at bounding box center [204, 123] width 375 height 10
click at [356, 159] on input "Hình thức thanh toán" at bounding box center [359, 163] width 51 height 8
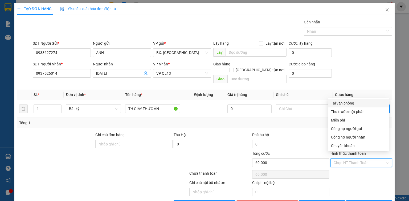
click at [369, 102] on div "Tại văn phòng" at bounding box center [358, 103] width 55 height 6
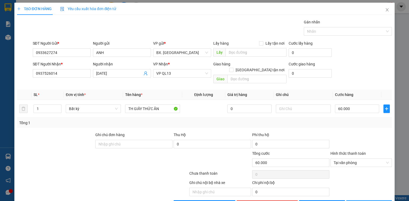
click at [364, 201] on span "[PERSON_NAME] và In" at bounding box center [375, 205] width 37 height 6
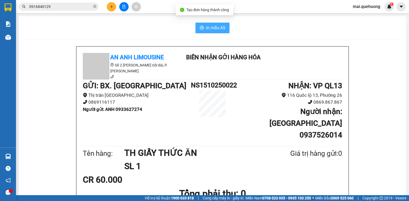
click at [208, 30] on span "In mẫu A5" at bounding box center [215, 28] width 19 height 7
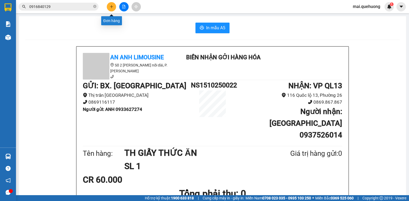
click at [109, 8] on button at bounding box center [111, 6] width 9 height 9
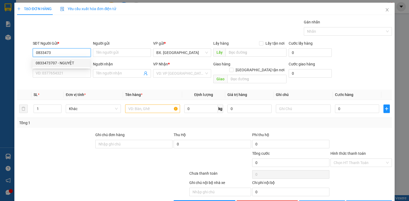
click at [59, 63] on div "0833473707 - NGUYỆT" at bounding box center [61, 63] width 51 height 6
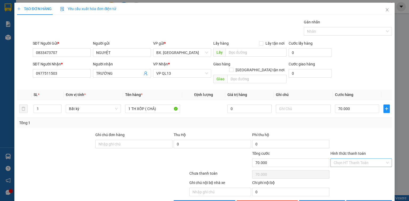
click at [367, 159] on input "Hình thức thanh toán" at bounding box center [359, 163] width 51 height 8
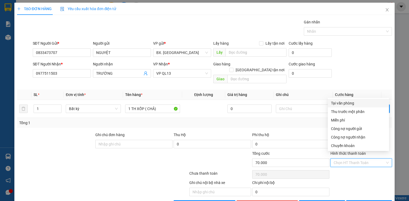
click at [355, 102] on div "Tại văn phòng" at bounding box center [358, 103] width 55 height 6
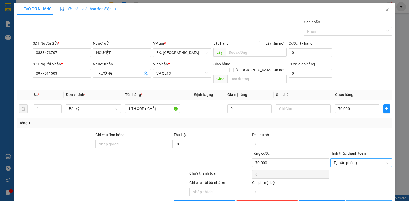
click at [369, 201] on span "[PERSON_NAME] và In" at bounding box center [375, 205] width 37 height 6
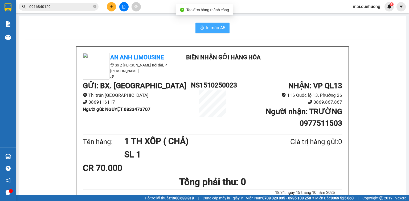
click at [218, 23] on button "In mẫu A5" at bounding box center [213, 28] width 34 height 11
click at [218, 25] on span "In mẫu A5" at bounding box center [215, 28] width 19 height 7
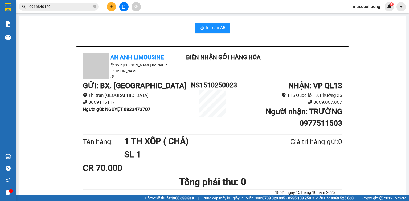
click at [127, 8] on button at bounding box center [123, 6] width 9 height 9
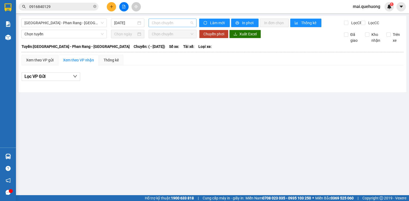
click at [159, 20] on span "Chọn chuyến" at bounding box center [173, 23] width 42 height 8
click at [72, 26] on span "[GEOGRAPHIC_DATA] - Phan Rang - [GEOGRAPHIC_DATA]" at bounding box center [64, 23] width 79 height 8
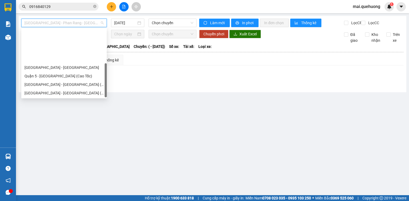
scroll to position [43, 0]
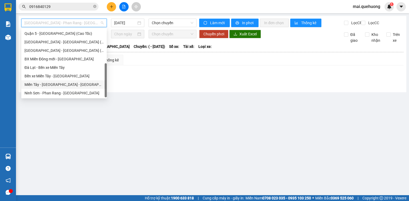
click at [62, 86] on div "Miền Tây - [GEOGRAPHIC_DATA] - [GEOGRAPHIC_DATA]" at bounding box center [64, 85] width 79 height 6
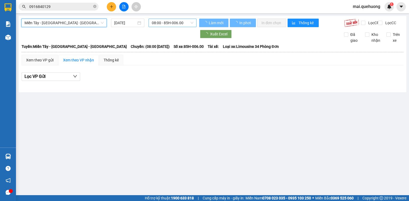
click at [157, 22] on span "08:00 - 85H-006.00" at bounding box center [173, 23] width 42 height 8
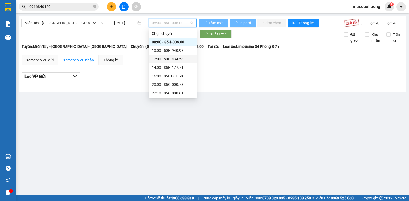
click at [174, 60] on div "12:00 - 50H-434.58" at bounding box center [173, 59] width 42 height 6
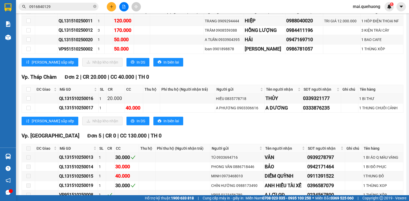
scroll to position [107, 0]
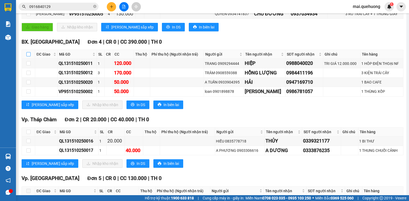
click at [28, 56] on input "checkbox" at bounding box center [28, 54] width 4 height 4
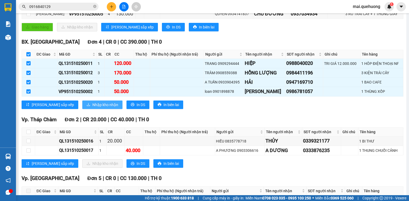
click at [92, 108] on span "Nhập kho nhận" at bounding box center [105, 105] width 26 height 6
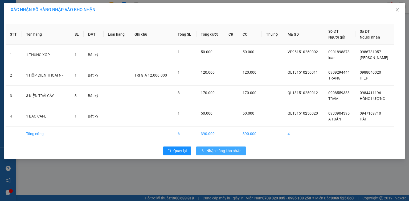
click at [227, 151] on span "Nhập hàng kho nhận" at bounding box center [224, 151] width 35 height 6
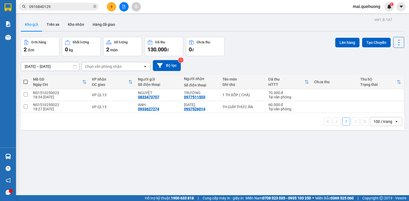
click at [110, 9] on button at bounding box center [111, 6] width 9 height 9
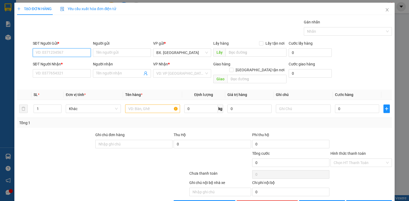
click at [59, 54] on input "SĐT Người Gửi *" at bounding box center [62, 52] width 58 height 9
click at [113, 50] on input "Người gửi" at bounding box center [122, 52] width 58 height 9
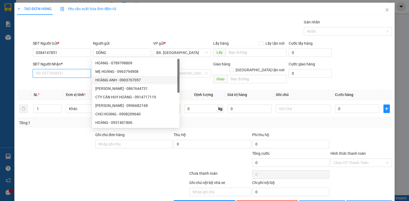
click at [59, 75] on input "SĐT Người Nhận *" at bounding box center [62, 73] width 58 height 9
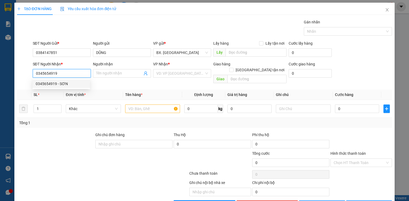
click at [53, 84] on div "0345654919 - SƠN" at bounding box center [61, 84] width 51 height 6
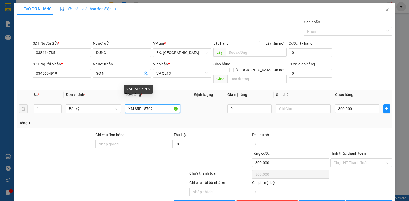
click at [169, 105] on input "XM 85F1 5702" at bounding box center [152, 109] width 55 height 9
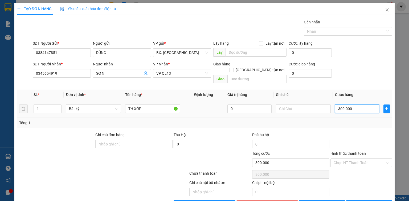
click at [364, 105] on input "300.000" at bounding box center [357, 109] width 44 height 9
click at [355, 122] on div "Transit Pickup Surcharge Ids Transit Deliver Surcharge Ids Transit Deliver Surc…" at bounding box center [204, 114] width 375 height 190
click at [243, 53] on input "text" at bounding box center [256, 52] width 61 height 9
click at [358, 159] on input "Hình thức thanh toán" at bounding box center [359, 163] width 51 height 8
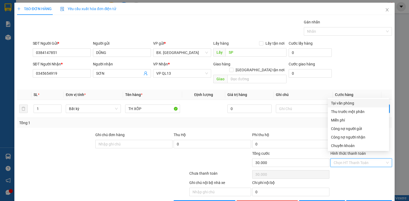
click at [360, 104] on div "Tại văn phòng" at bounding box center [358, 103] width 55 height 6
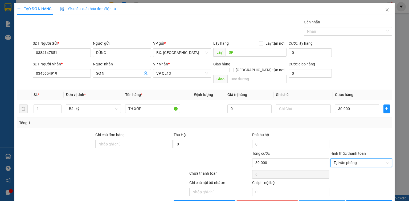
click at [333, 201] on button "[PERSON_NAME]" at bounding box center [322, 205] width 46 height 9
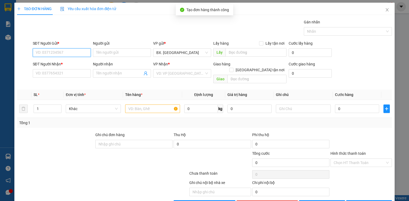
click at [54, 55] on input "SĐT Người Gửi *" at bounding box center [62, 52] width 58 height 9
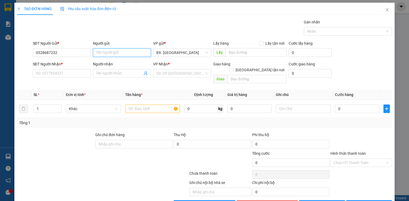
click at [107, 53] on input "Người gửi" at bounding box center [122, 52] width 58 height 9
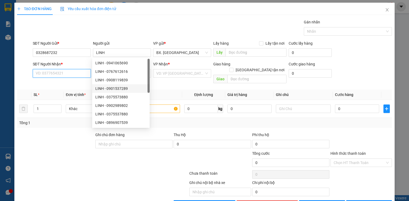
click at [55, 74] on input "SĐT Người Nhận *" at bounding box center [62, 73] width 58 height 9
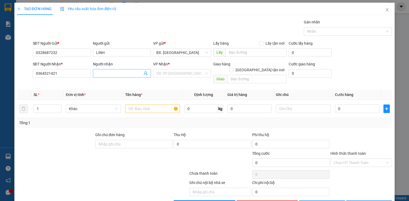
click at [115, 75] on input "Người nhận" at bounding box center [119, 74] width 46 height 6
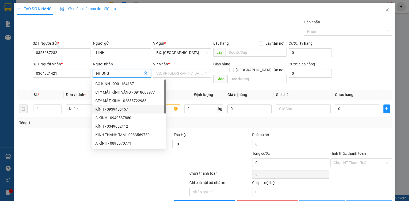
click at [55, 133] on div at bounding box center [56, 141] width 78 height 19
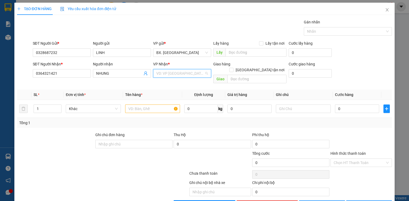
click at [200, 72] on input "search" at bounding box center [180, 74] width 48 height 8
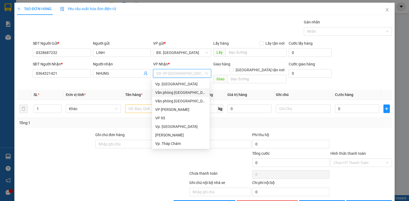
click at [188, 93] on div "Văn phòng [GEOGRAPHIC_DATA]" at bounding box center [180, 93] width 51 height 6
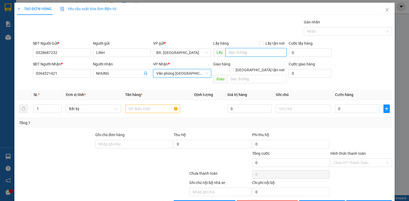
click at [233, 56] on input "text" at bounding box center [256, 52] width 61 height 9
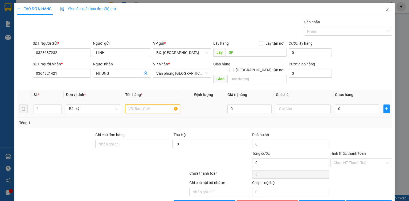
click at [142, 106] on input "text" at bounding box center [152, 109] width 55 height 9
click at [352, 105] on input "0" at bounding box center [357, 109] width 44 height 9
click at [361, 135] on div at bounding box center [361, 141] width 63 height 19
drag, startPoint x: 359, startPoint y: 156, endPoint x: 346, endPoint y: 121, distance: 36.8
click at [358, 159] on input "Hình thức thanh toán" at bounding box center [359, 163] width 51 height 8
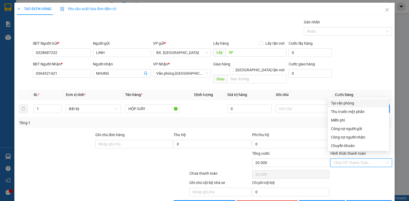
click at [352, 104] on div "Tại văn phòng" at bounding box center [358, 103] width 55 height 6
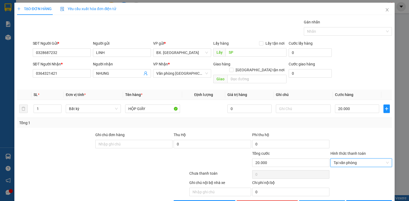
click at [322, 201] on span "[PERSON_NAME]" at bounding box center [325, 205] width 29 height 6
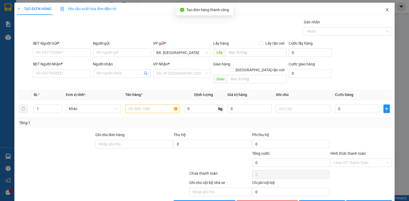
click at [386, 10] on icon "close" at bounding box center [387, 9] width 3 height 3
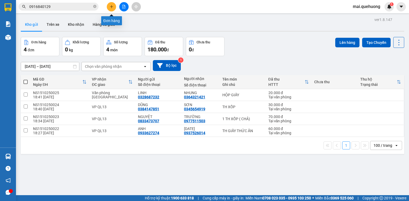
click at [110, 7] on icon "plus" at bounding box center [112, 7] width 4 height 4
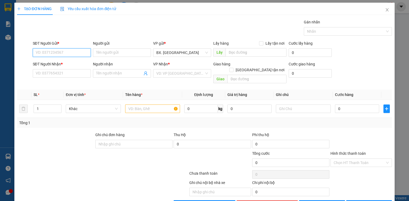
click at [41, 52] on input "SĐT Người Gửi *" at bounding box center [62, 52] width 58 height 9
click at [130, 51] on input "Người gửi" at bounding box center [122, 52] width 58 height 9
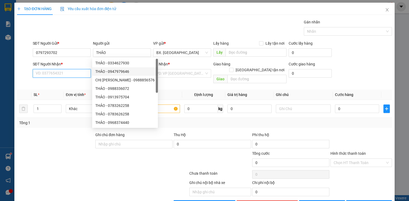
click at [73, 71] on input "SĐT Người Nhận *" at bounding box center [62, 73] width 58 height 9
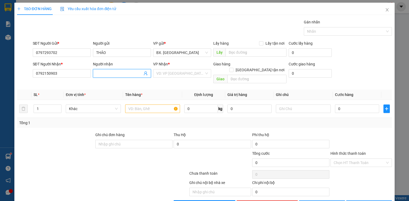
click at [117, 75] on input "Người nhận" at bounding box center [119, 74] width 46 height 6
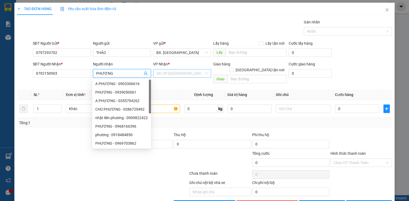
click at [177, 72] on input "search" at bounding box center [180, 74] width 48 height 8
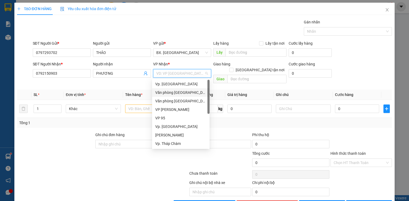
click at [181, 94] on div "Văn phòng [GEOGRAPHIC_DATA]" at bounding box center [180, 93] width 51 height 6
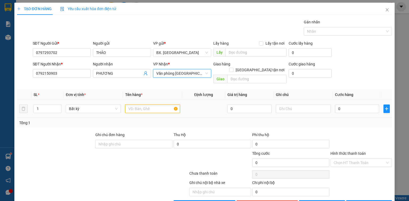
click at [137, 106] on input "text" at bounding box center [152, 109] width 55 height 9
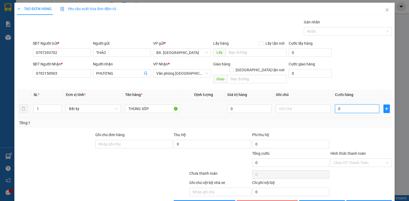
click at [340, 105] on input "0" at bounding box center [357, 109] width 44 height 9
click at [345, 132] on div at bounding box center [361, 141] width 63 height 19
click at [359, 159] on input "Hình thức thanh toán" at bounding box center [359, 163] width 51 height 8
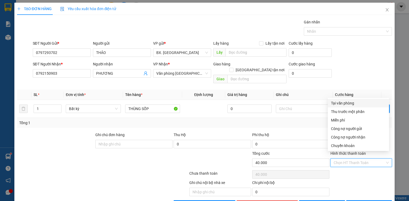
click at [357, 101] on div "Tại văn phòng" at bounding box center [358, 103] width 55 height 6
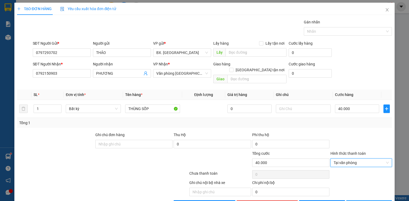
click at [368, 201] on span "[PERSON_NAME] và In" at bounding box center [375, 205] width 37 height 6
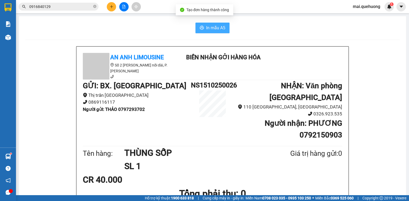
click at [217, 27] on span "In mẫu A5" at bounding box center [215, 28] width 19 height 7
click at [110, 7] on icon "plus" at bounding box center [112, 7] width 4 height 4
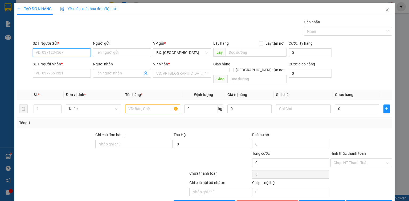
click at [68, 52] on input "SĐT Người Gửi *" at bounding box center [62, 52] width 58 height 9
click at [67, 60] on div "0915755530 - AN" at bounding box center [61, 63] width 51 height 6
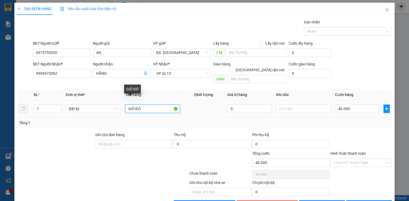
click at [153, 105] on input "GIỎ ĐỎ" at bounding box center [152, 109] width 55 height 9
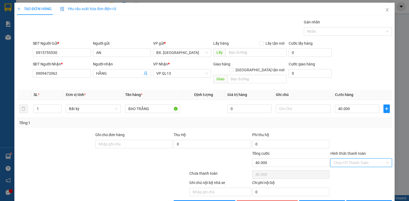
click at [346, 159] on input "Hình thức thanh toán" at bounding box center [359, 163] width 51 height 8
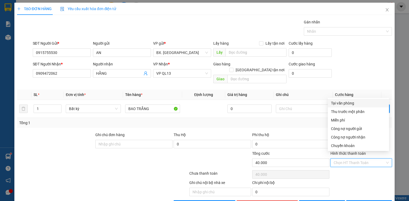
click at [351, 104] on div "Tại văn phòng" at bounding box center [358, 103] width 55 height 6
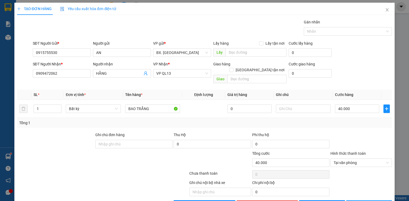
click at [369, 201] on span "[PERSON_NAME] và In" at bounding box center [375, 205] width 37 height 6
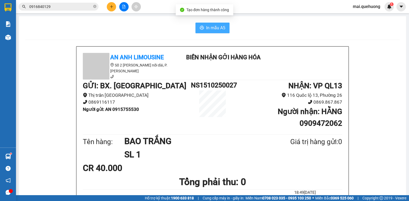
click at [209, 26] on span "In mẫu A5" at bounding box center [215, 28] width 19 height 7
click at [108, 6] on button at bounding box center [111, 6] width 9 height 9
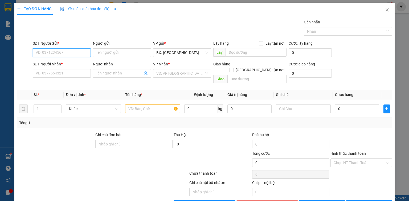
click at [63, 54] on input "SĐT Người Gửi *" at bounding box center [62, 52] width 58 height 9
drag, startPoint x: 66, startPoint y: 65, endPoint x: 66, endPoint y: 69, distance: 4.5
click at [66, 65] on div "0777152964 - TRUNG" at bounding box center [61, 63] width 51 height 6
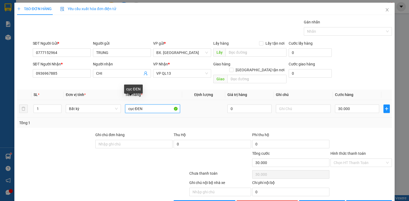
click at [143, 105] on input "cục ĐEN" at bounding box center [152, 109] width 55 height 9
click at [58, 67] on div "SĐT Người Nhận *" at bounding box center [62, 64] width 58 height 6
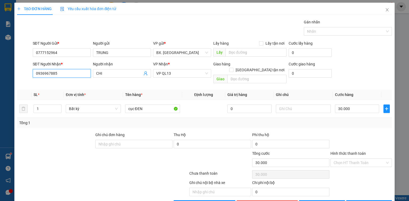
click at [58, 69] on input "0936967885" at bounding box center [62, 73] width 58 height 9
click at [57, 71] on input "0936967885" at bounding box center [62, 73] width 58 height 9
click at [58, 91] on div "0917668474 - HẰNG" at bounding box center [61, 93] width 51 height 6
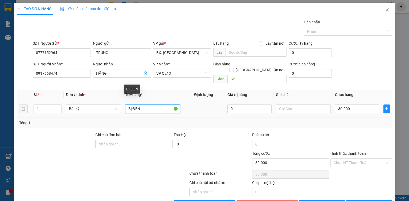
click at [149, 105] on input "BỊ ĐEN" at bounding box center [152, 109] width 55 height 9
drag, startPoint x: 360, startPoint y: 157, endPoint x: 359, endPoint y: 152, distance: 5.1
click at [359, 159] on input "Hình thức thanh toán" at bounding box center [359, 163] width 51 height 8
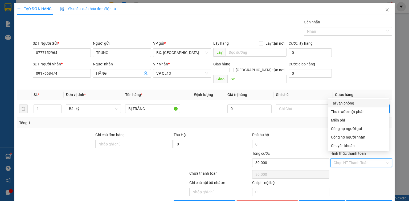
click at [357, 102] on div "Tại văn phòng" at bounding box center [358, 103] width 55 height 6
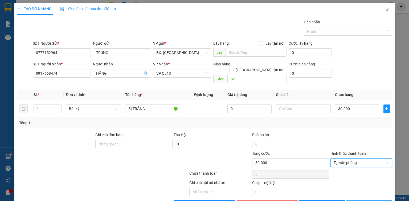
click at [363, 201] on span "[PERSON_NAME] và In" at bounding box center [375, 205] width 37 height 6
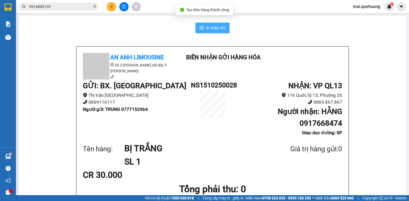
click at [217, 26] on span "In mẫu A5" at bounding box center [215, 28] width 19 height 7
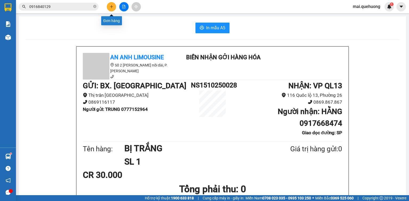
click at [111, 6] on icon "plus" at bounding box center [112, 7] width 4 height 4
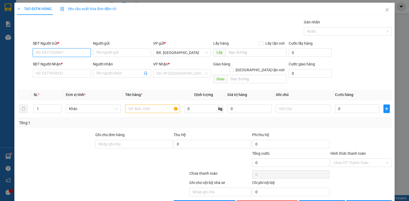
click at [51, 52] on input "SĐT Người Gửi *" at bounding box center [62, 52] width 58 height 9
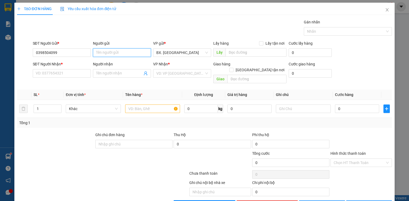
click at [107, 53] on input "Người gửi" at bounding box center [122, 52] width 58 height 9
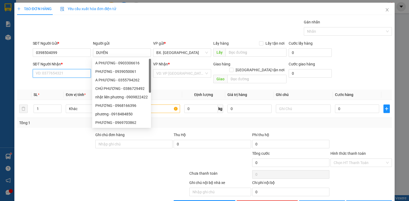
click at [70, 70] on input "SĐT Người Nhận *" at bounding box center [62, 73] width 58 height 9
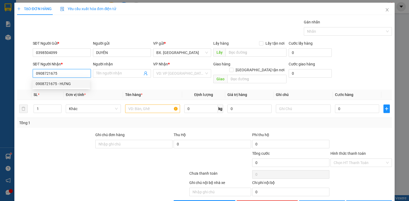
click at [67, 86] on div "0908721675 - HƯNG" at bounding box center [61, 84] width 51 height 6
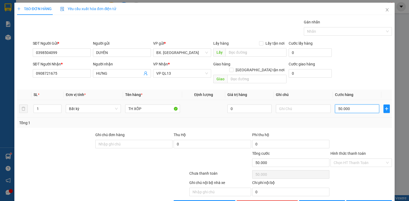
click at [357, 106] on input "50.000" at bounding box center [357, 109] width 44 height 9
click at [355, 125] on div "Transit Pickup Surcharge Ids Transit Deliver Surcharge Ids Transit Deliver Surc…" at bounding box center [204, 114] width 375 height 190
click at [357, 159] on input "Hình thức thanh toán" at bounding box center [359, 163] width 51 height 8
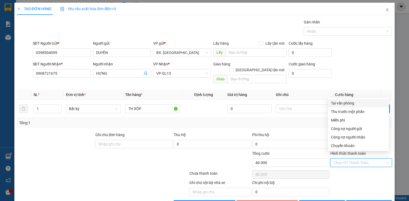
click at [359, 106] on div "Tại văn phòng" at bounding box center [358, 103] width 55 height 6
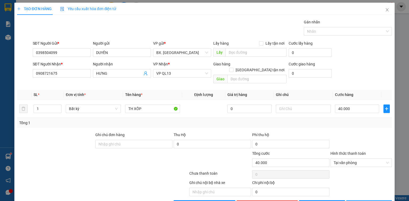
click at [365, 201] on span "[PERSON_NAME] và In" at bounding box center [375, 205] width 37 height 6
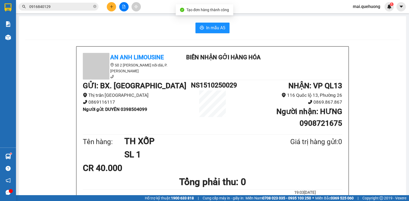
click at [219, 32] on button "In mẫu A5" at bounding box center [213, 28] width 34 height 11
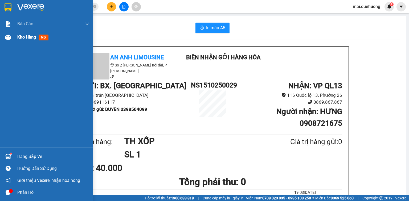
click at [14, 39] on div "Kho hàng mới" at bounding box center [46, 37] width 93 height 13
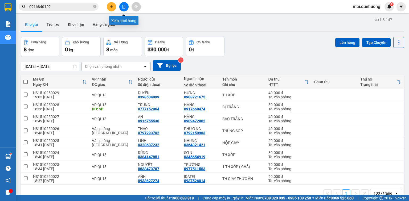
click at [125, 7] on icon "file-add" at bounding box center [124, 7] width 3 height 4
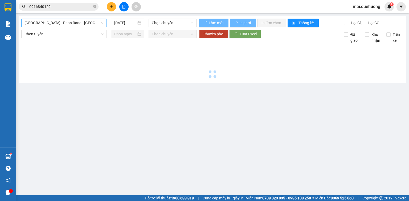
click at [81, 21] on span "[GEOGRAPHIC_DATA] - Phan Rang - [GEOGRAPHIC_DATA]" at bounding box center [64, 23] width 79 height 8
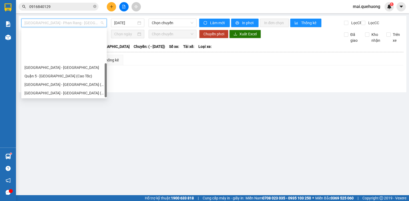
click at [66, 133] on div "Ninh Sơn - Phan Rang - [GEOGRAPHIC_DATA]" at bounding box center [64, 136] width 79 height 6
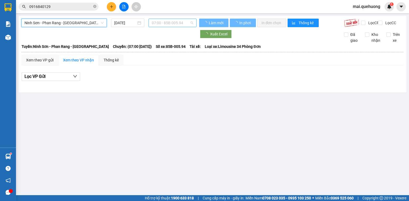
click at [173, 21] on span "07:00 - 85B-005.94" at bounding box center [173, 23] width 42 height 8
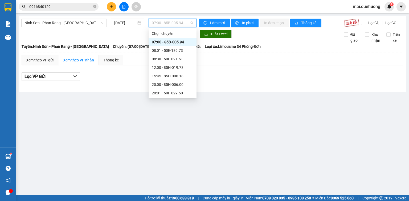
click at [175, 141] on div "23:00 - 85F-001.60" at bounding box center [173, 144] width 42 height 6
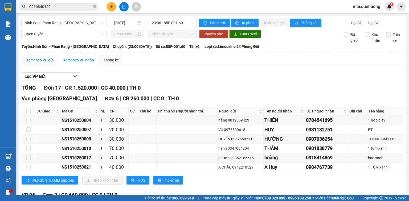
click at [43, 57] on div "Xem theo VP gửi" at bounding box center [39, 60] width 27 height 6
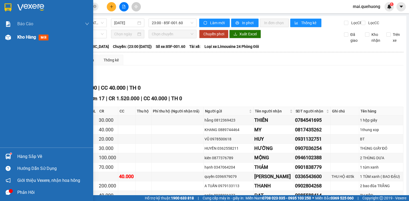
click at [26, 35] on span "Kho hàng" at bounding box center [26, 37] width 19 height 5
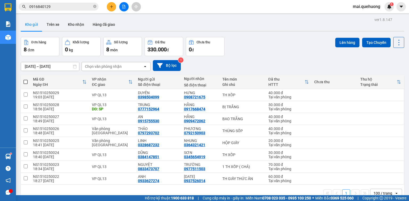
click at [25, 80] on span at bounding box center [25, 82] width 4 height 4
click at [26, 79] on input "checkbox" at bounding box center [26, 79] width 0 height 0
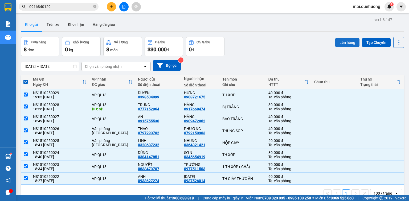
click at [343, 38] on button "Lên hàng" at bounding box center [347, 43] width 24 height 10
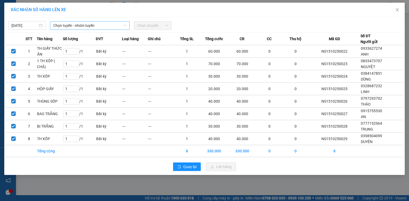
click at [103, 26] on span "Chọn tuyến - nhóm tuyến" at bounding box center [89, 26] width 73 height 8
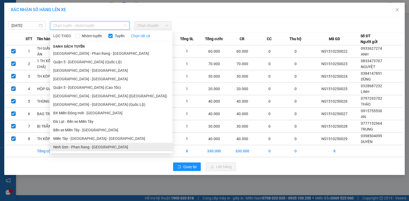
click at [101, 146] on li "Ninh Sơn - Phan Rang - [GEOGRAPHIC_DATA]" at bounding box center [111, 147] width 123 height 9
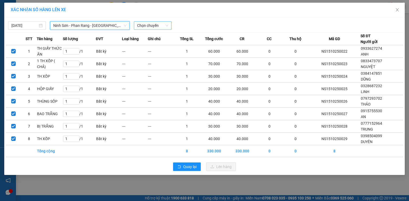
click at [157, 22] on span "Chọn chuyến" at bounding box center [152, 26] width 31 height 8
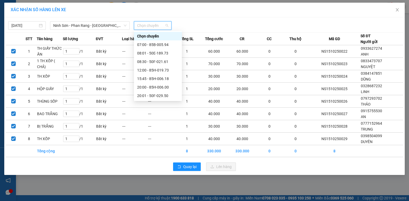
click at [165, 144] on div "23:00 - 85F-001.60" at bounding box center [158, 147] width 42 height 6
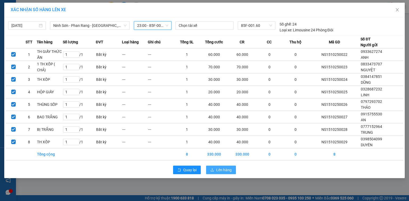
click at [213, 169] on icon "upload" at bounding box center [213, 170] width 4 height 4
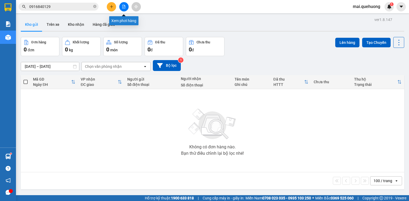
click at [123, 7] on icon "file-add" at bounding box center [124, 7] width 4 height 4
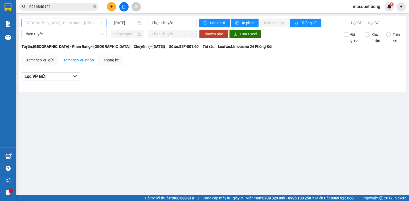
click at [75, 23] on span "[GEOGRAPHIC_DATA] - Phan Rang - [GEOGRAPHIC_DATA]" at bounding box center [64, 23] width 79 height 8
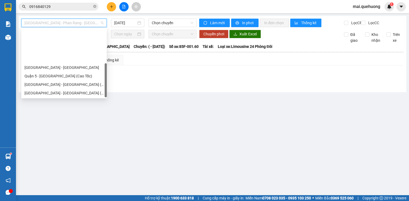
click at [70, 133] on div "Ninh Sơn - Phan Rang - [GEOGRAPHIC_DATA]" at bounding box center [64, 136] width 79 height 6
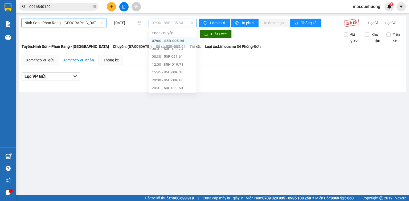
click at [176, 23] on span "07:00 - 85B-005.94" at bounding box center [173, 23] width 42 height 8
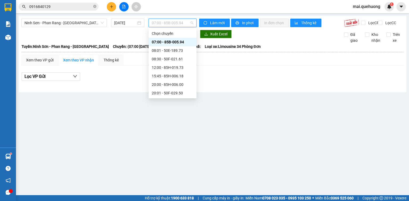
click at [175, 141] on div "23:00 - 85F-001.60" at bounding box center [173, 144] width 42 height 6
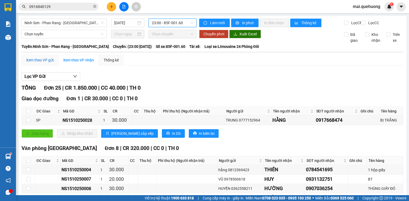
click at [35, 62] on div "Xem theo VP gửi" at bounding box center [39, 60] width 27 height 6
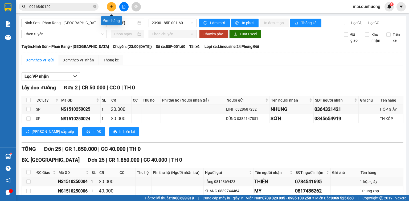
click at [113, 6] on icon "plus" at bounding box center [112, 7] width 4 height 4
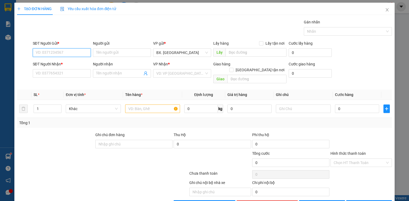
click at [78, 51] on input "SĐT Người Gửi *" at bounding box center [62, 52] width 58 height 9
click at [113, 53] on input "Người gửi" at bounding box center [122, 52] width 58 height 9
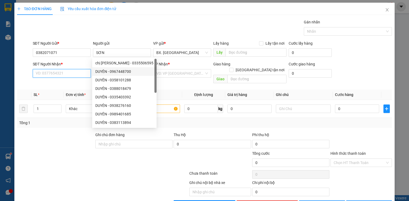
click at [64, 73] on input "SĐT Người Nhận *" at bounding box center [62, 73] width 58 height 9
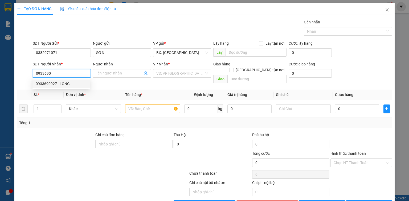
click at [64, 84] on div "0933690927 - LONG" at bounding box center [61, 84] width 51 height 6
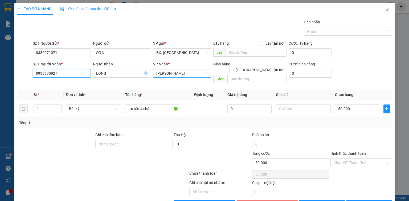
click at [187, 72] on span "[PERSON_NAME]" at bounding box center [182, 74] width 52 height 8
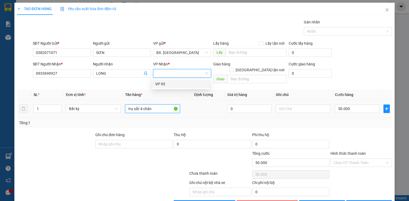
click at [161, 105] on input "trụ sắt 4 chân" at bounding box center [152, 109] width 55 height 9
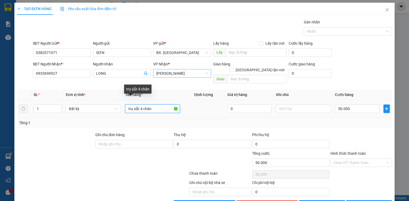
drag, startPoint x: 159, startPoint y: 107, endPoint x: 66, endPoint y: 111, distance: 92.8
click at [67, 112] on tr "1 Bất kỳ trụ sắt 4 chân 0 50.000" at bounding box center [204, 109] width 375 height 18
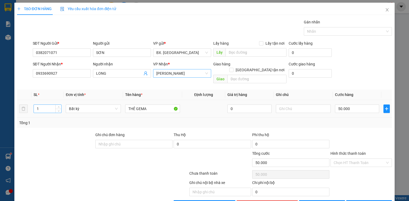
click at [51, 105] on input "1" at bounding box center [47, 109] width 27 height 8
click at [140, 105] on input "THẺ GEMA" at bounding box center [152, 109] width 55 height 9
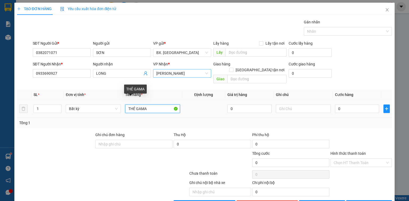
click at [150, 105] on input "THẺ GAMA" at bounding box center [152, 109] width 55 height 9
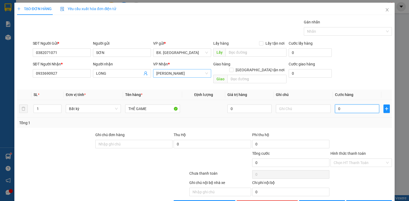
click at [354, 105] on input "0" at bounding box center [357, 109] width 44 height 9
click at [354, 159] on input "Hình thức thanh toán" at bounding box center [359, 163] width 51 height 8
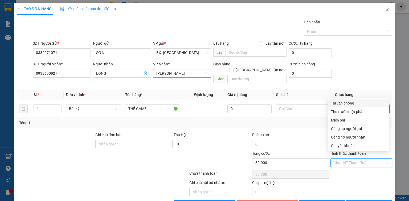
click at [355, 105] on div "Tại văn phòng" at bounding box center [358, 103] width 55 height 6
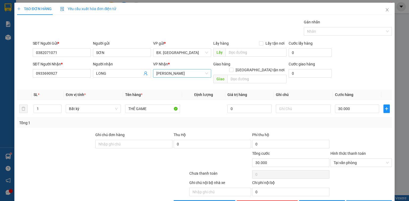
click at [364, 201] on span "[PERSON_NAME] và In" at bounding box center [375, 205] width 37 height 6
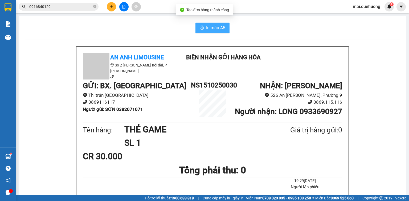
click at [211, 30] on span "In mẫu A5" at bounding box center [215, 28] width 19 height 7
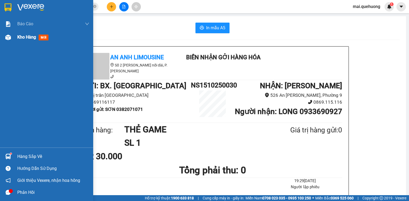
click at [28, 37] on span "Kho hàng" at bounding box center [26, 37] width 19 height 5
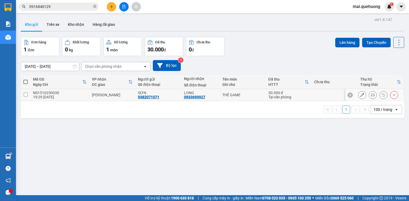
click at [361, 95] on icon at bounding box center [363, 95] width 4 height 4
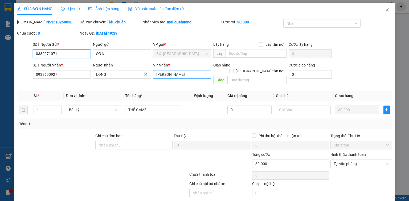
click at [193, 74] on span "[PERSON_NAME]" at bounding box center [182, 75] width 52 height 8
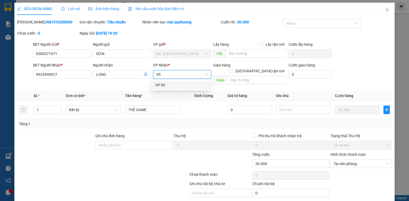
click at [191, 84] on div "VP 95" at bounding box center [180, 85] width 51 height 6
click at [144, 171] on div at bounding box center [103, 176] width 172 height 11
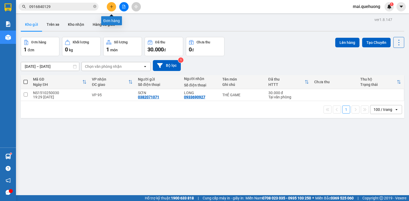
click at [110, 7] on icon "plus" at bounding box center [112, 7] width 4 height 4
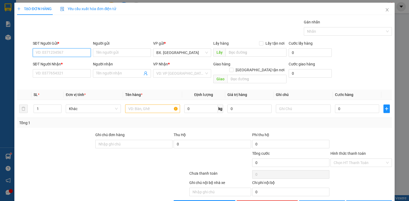
click at [55, 55] on input "SĐT Người Gửi *" at bounding box center [62, 52] width 58 height 9
